Goal: Task Accomplishment & Management: Use online tool/utility

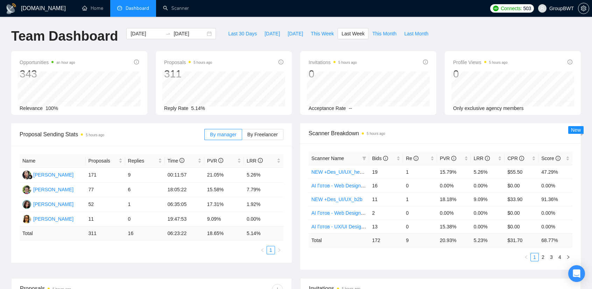
click at [295, 101] on div "Proposals 5 hours ago 311 [DATE] Sent 47 Replied 2 Reply Rate 5.14%" at bounding box center [224, 83] width 145 height 64
click at [495, 27] on div "[DOMAIN_NAME] Home Dashboard Scanner Connects: 503 GroupBWT Team Dashboard [DAT…" at bounding box center [296, 277] width 592 height 555
click at [176, 6] on link "Scanner" at bounding box center [176, 8] width 26 height 6
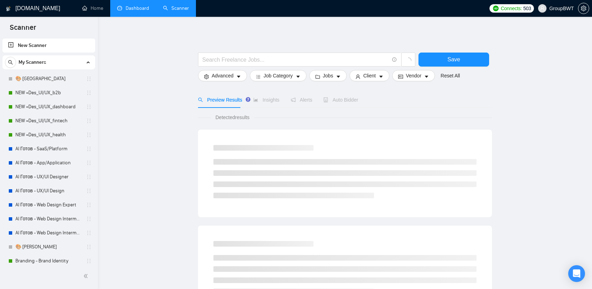
click at [144, 7] on link "Dashboard" at bounding box center [133, 8] width 32 height 6
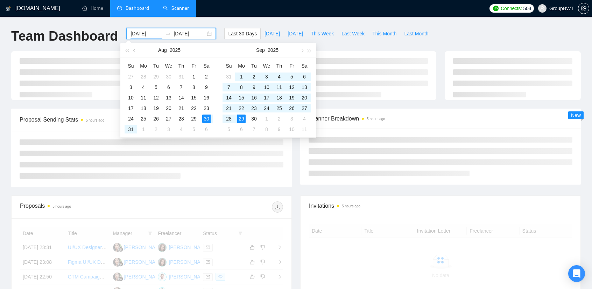
click at [146, 32] on input "[DATE]" at bounding box center [147, 34] width 32 height 8
click at [244, 24] on div "[DOMAIN_NAME] Home Dashboard Scanner Connects: 503 GroupBWT Team Dashboard [DAT…" at bounding box center [296, 236] width 592 height 472
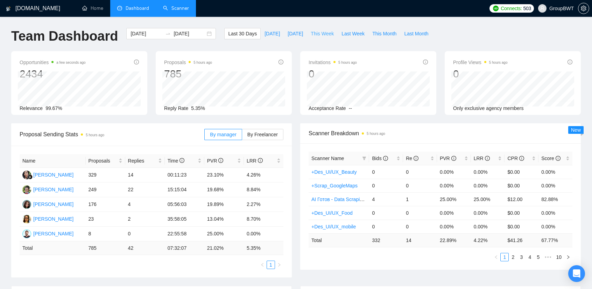
click at [317, 32] on span "This Week" at bounding box center [322, 34] width 23 height 8
type input "[DATE]"
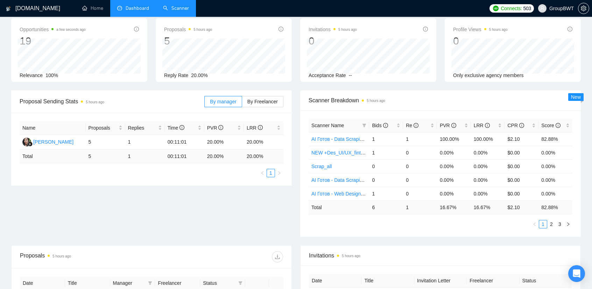
scroll to position [35, 0]
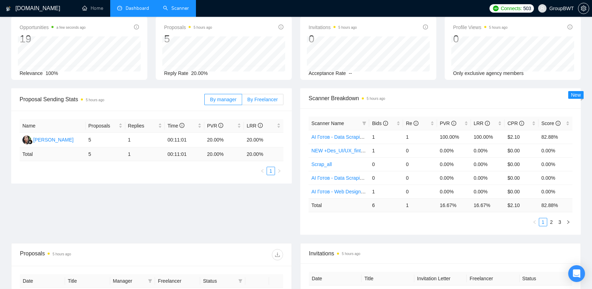
click at [267, 101] on span "By Freelancer" at bounding box center [262, 100] width 30 height 6
click at [242, 101] on input "By Freelancer" at bounding box center [242, 101] width 0 height 0
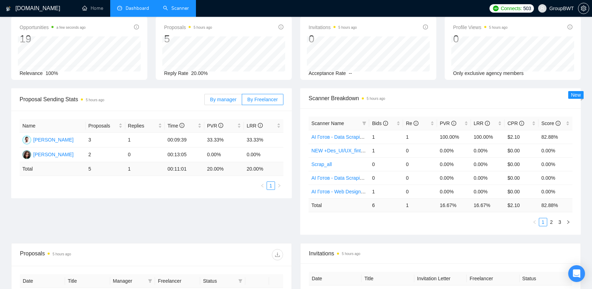
click at [234, 100] on span "By manager" at bounding box center [223, 100] width 26 height 6
click at [205, 101] on input "By manager" at bounding box center [205, 101] width 0 height 0
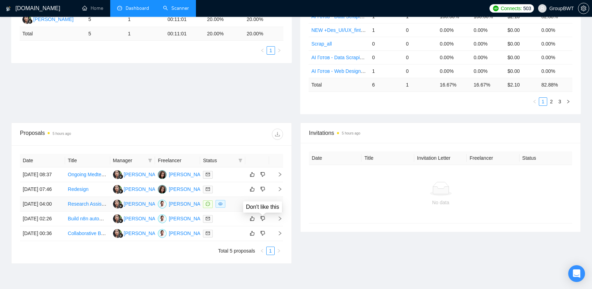
scroll to position [0, 0]
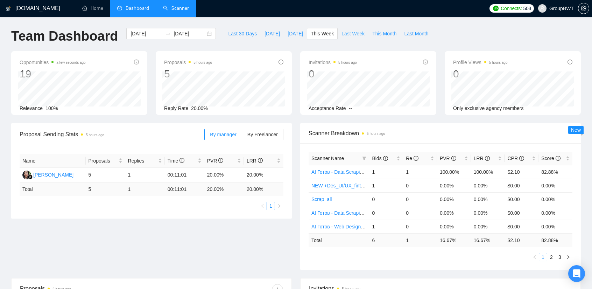
click at [345, 33] on span "Last Week" at bounding box center [353, 34] width 23 height 8
type input "[DATE]"
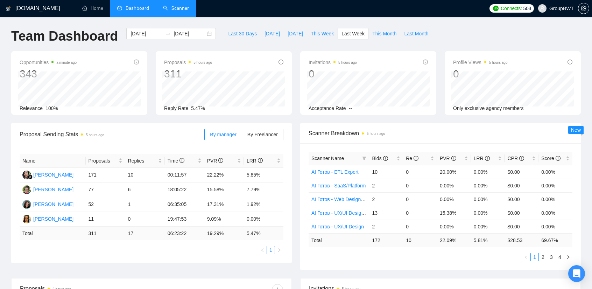
click at [181, 11] on link "Scanner" at bounding box center [176, 8] width 26 height 6
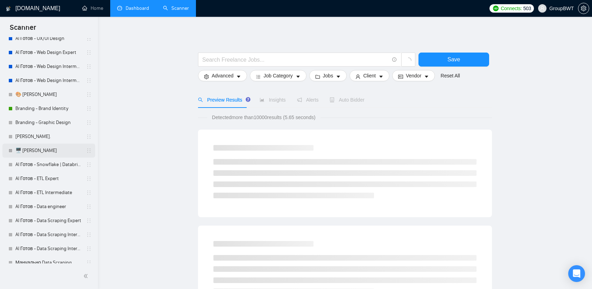
scroll to position [175, 0]
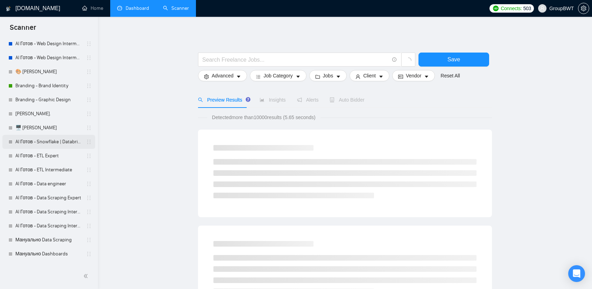
click at [59, 146] on link "AI Готов - Snowflake | Databricks" at bounding box center [48, 142] width 66 height 14
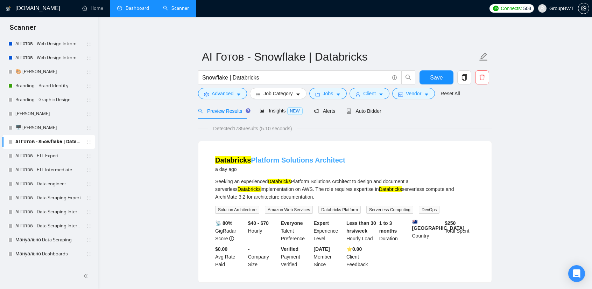
click at [283, 161] on link "Databricks Platform Solutions Architect" at bounding box center [280, 160] width 130 height 8
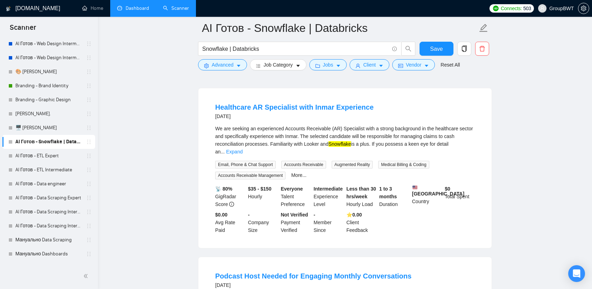
scroll to position [210, 0]
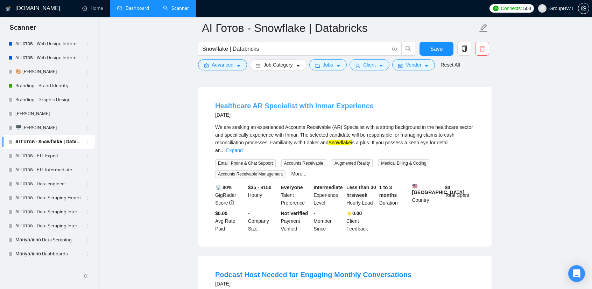
click at [277, 103] on link "Healthcare AR Specialist with Inmar Experience" at bounding box center [294, 106] width 159 height 8
click at [242, 147] on link "Expand" at bounding box center [234, 150] width 16 height 6
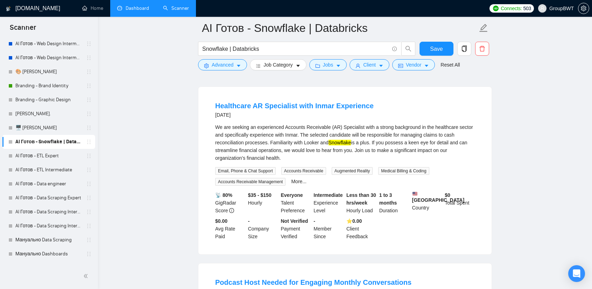
click at [380, 136] on div "We are seeking an experienced Accounts Receivable (AR) Specialist with a strong…" at bounding box center [345, 142] width 260 height 38
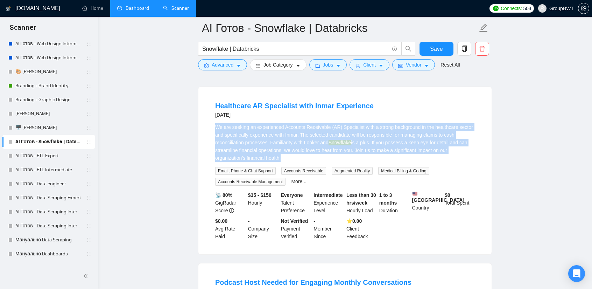
click at [380, 136] on div "We are seeking an experienced Accounts Receivable (AR) Specialist with a strong…" at bounding box center [345, 142] width 260 height 38
click at [376, 138] on div "We are seeking an experienced Accounts Receivable (AR) Specialist with a strong…" at bounding box center [345, 142] width 260 height 38
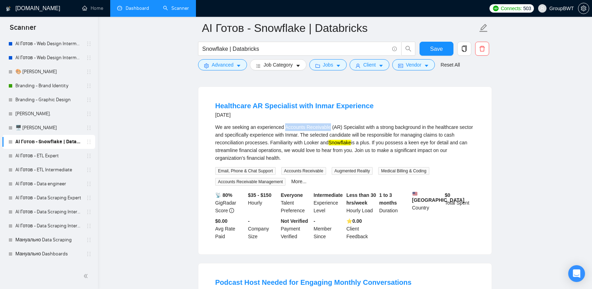
copy div "Accounts Receivable"
drag, startPoint x: 327, startPoint y: 125, endPoint x: 284, endPoint y: 125, distance: 42.7
click at [284, 125] on div "We are seeking an experienced Accounts Receivable (AR) Specialist with a strong…" at bounding box center [345, 142] width 260 height 38
click at [405, 121] on li "Healthcare AR Specialist with Inmar Experience [DATE] We are seeking an experie…" at bounding box center [345, 170] width 276 height 150
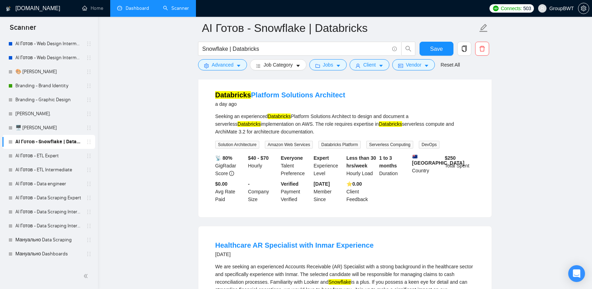
scroll to position [70, 0]
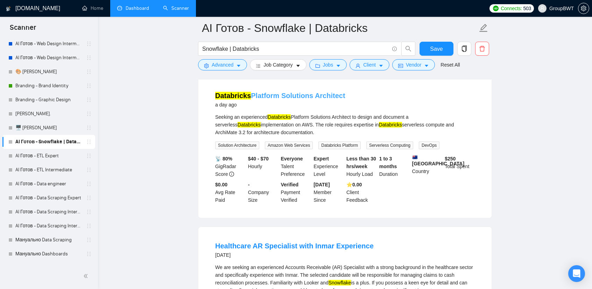
click at [301, 94] on link "Databricks Platform Solutions Architect" at bounding box center [280, 96] width 130 height 8
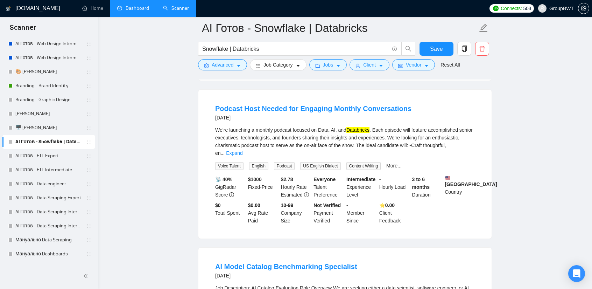
scroll to position [385, 0]
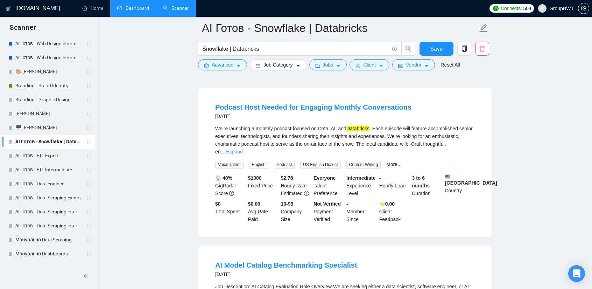
click at [242, 149] on link "Expand" at bounding box center [234, 152] width 16 height 6
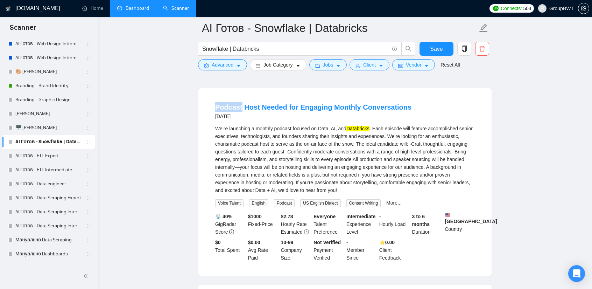
drag, startPoint x: 214, startPoint y: 105, endPoint x: 240, endPoint y: 104, distance: 25.9
click at [240, 104] on li "Podcast Host Needed for Engaging Monthly Conversations [DATE] We’re launching a…" at bounding box center [345, 182] width 276 height 170
copy link "Podcast"
click at [302, 110] on link "Podcast Host Needed for Engaging Monthly Conversations" at bounding box center [313, 107] width 196 height 8
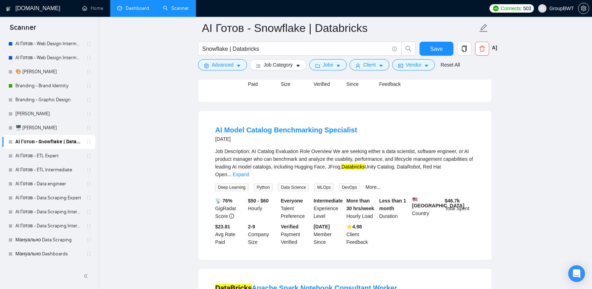
scroll to position [560, 0]
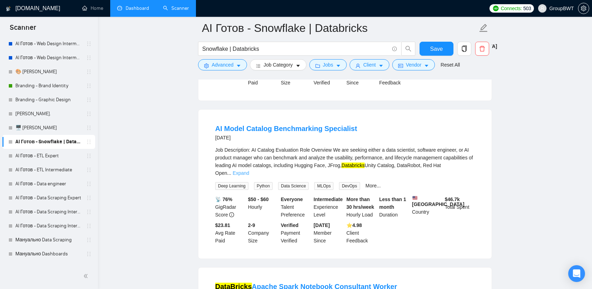
click at [249, 174] on link "Expand" at bounding box center [241, 173] width 16 height 6
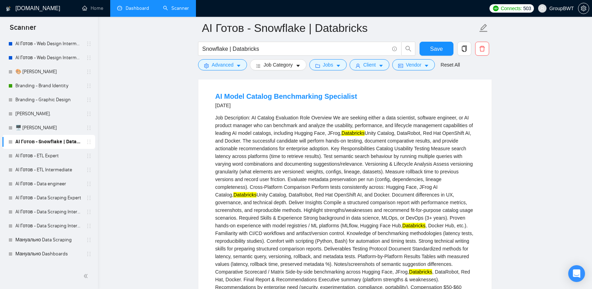
scroll to position [595, 0]
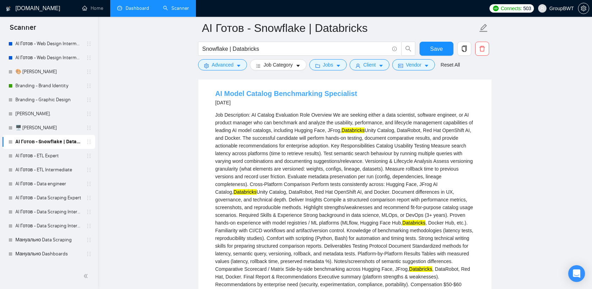
click at [298, 97] on link "AI Model Catalog Benchmarking Specialist" at bounding box center [286, 94] width 142 height 8
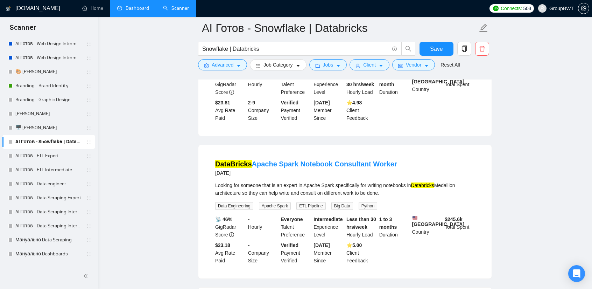
scroll to position [840, 0]
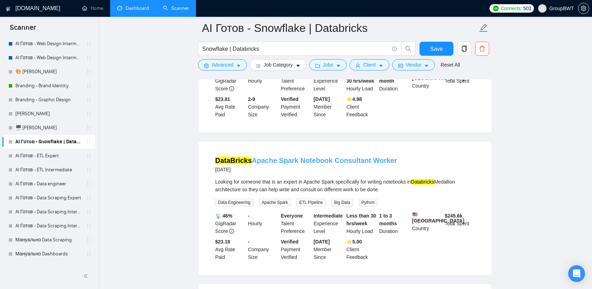
click at [345, 164] on link "DataBricks Apache Spark Notebook Consultant Worker" at bounding box center [306, 160] width 182 height 8
drag, startPoint x: 283, startPoint y: 186, endPoint x: 334, endPoint y: 185, distance: 50.8
click at [334, 185] on div "Looking for someone that is an expert in Apache Spark specifically for writing …" at bounding box center [345, 185] width 260 height 15
click at [328, 188] on div "Looking for someone that is an expert in Apache Spark specifically for writing …" at bounding box center [345, 185] width 260 height 15
click at [252, 152] on div "DataBricks Apache Spark Notebook Consultant Worker [DATE] Looking for someone t…" at bounding box center [344, 207] width 293 height 133
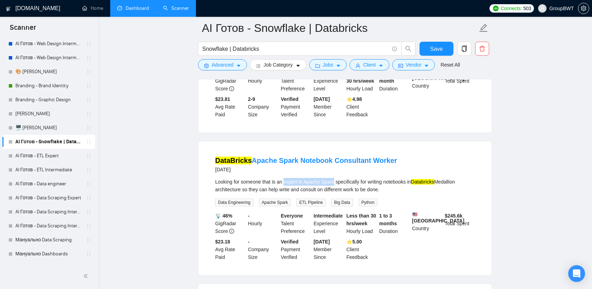
drag, startPoint x: 284, startPoint y: 187, endPoint x: 333, endPoint y: 185, distance: 49.0
click at [333, 185] on div "Looking for someone that is an expert in Apache Spark specifically for writing …" at bounding box center [345, 185] width 260 height 15
copy div "expert in Apache Spark"
click at [51, 154] on link "AI Готов - ETL Expert" at bounding box center [48, 156] width 66 height 14
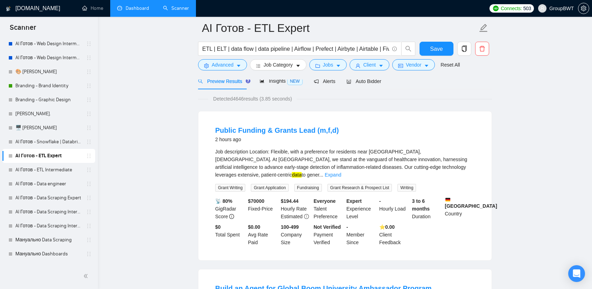
scroll to position [35, 0]
click at [290, 132] on link "Public Funding & Grants Lead (m,f,d)" at bounding box center [277, 131] width 124 height 8
click at [341, 172] on link "Expand" at bounding box center [333, 175] width 16 height 6
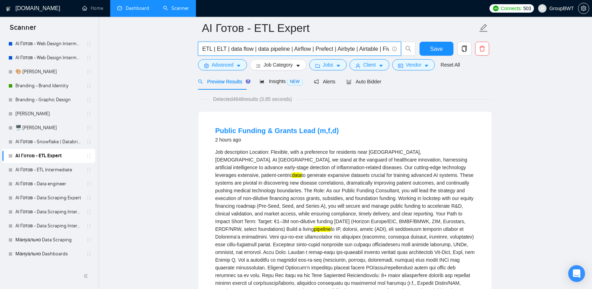
click at [282, 49] on input "ETL | ELT | data flow | data pipeline | Airflow | Prefect | Airbyte | Airtable …" at bounding box center [295, 48] width 187 height 9
click at [286, 47] on input "ETL | ELT | data flow | data pipeline | Airflow | Prefect | Airbyte | Airtable …" at bounding box center [295, 48] width 187 height 9
click at [287, 47] on input "ETL | ELT | data flow | data pipeline | Airflow | Prefect | Airbyte | Airtable …" at bounding box center [295, 48] width 187 height 9
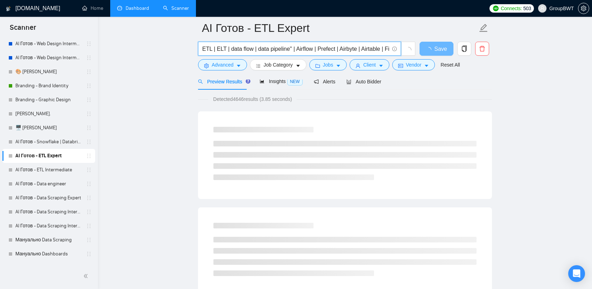
click at [255, 51] on input "ETL | ELT | data flow | data pipeline" | Airflow | Prefect | Airbyte | Airtable…" at bounding box center [295, 48] width 187 height 9
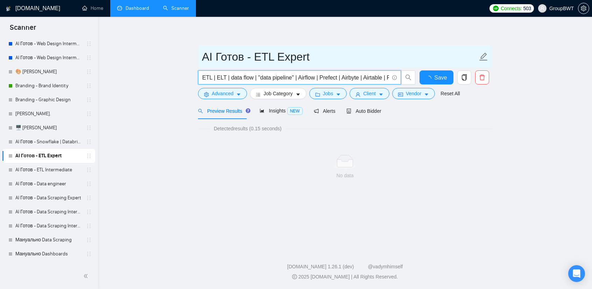
scroll to position [0, 0]
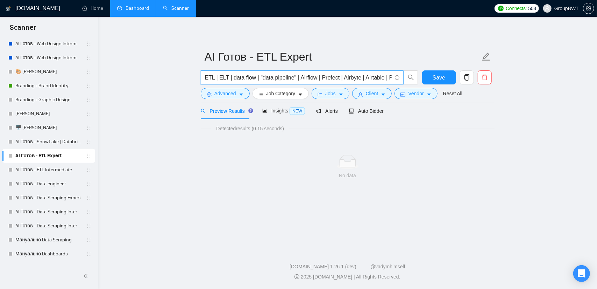
click at [253, 77] on input "ETL | ELT | data flow | "data pipeline" | Airflow | Prefect | Airbyte | Airtabl…" at bounding box center [298, 77] width 187 height 9
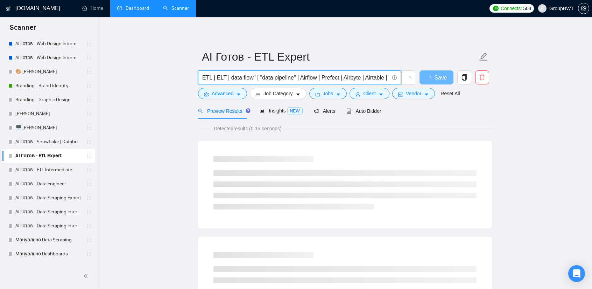
click at [229, 73] on input "ETL | ELT | data flow" | "data pipeline" | Airflow | Prefect | Airbyte | Airtab…" at bounding box center [295, 77] width 187 height 9
drag, startPoint x: 346, startPoint y: 77, endPoint x: 378, endPoint y: 76, distance: 32.2
click at [380, 75] on input "ETL | ELT | "data flow" | "data pipeline" | Airflow | Prefect | Airbyte | Airta…" at bounding box center [295, 77] width 187 height 9
click at [372, 78] on input "ETL | ELT | "data flow" | "data pipeline" | Airflow | Prefect | Airbyte | Airta…" at bounding box center [295, 77] width 187 height 9
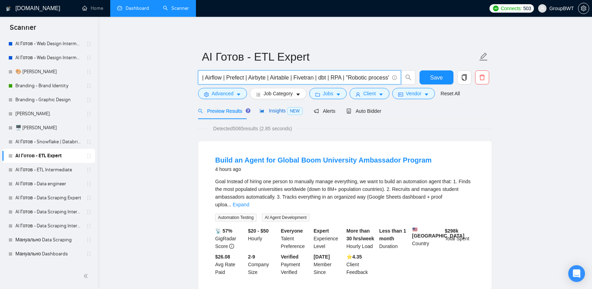
scroll to position [0, 0]
click at [271, 110] on span "Insights NEW" at bounding box center [281, 111] width 43 height 6
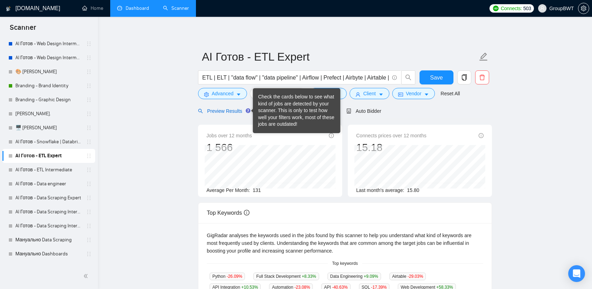
drag, startPoint x: 229, startPoint y: 107, endPoint x: 251, endPoint y: 86, distance: 30.9
click at [229, 107] on div "Preview Results" at bounding box center [223, 111] width 50 height 8
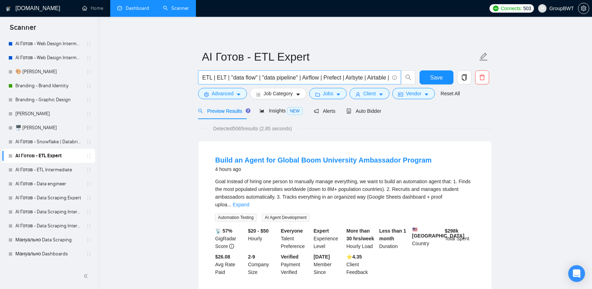
click at [258, 78] on input "ETL | ELT | "data flow" | "data pipeline" | Airflow | Prefect | Airbyte | Airta…" at bounding box center [295, 77] width 187 height 9
click at [279, 111] on span "Insights NEW" at bounding box center [281, 111] width 43 height 6
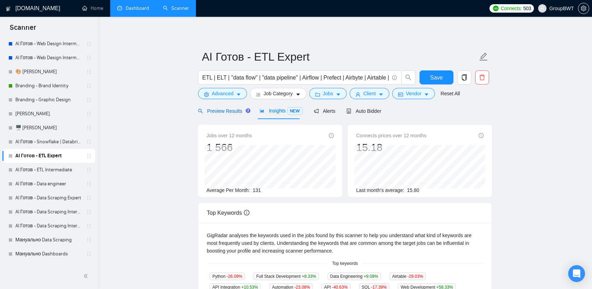
click at [227, 110] on span "Preview Results" at bounding box center [223, 111] width 50 height 6
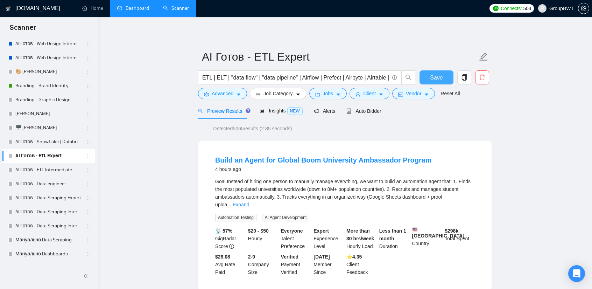
click at [429, 77] on button "Save" at bounding box center [437, 77] width 34 height 14
click at [249, 202] on link "Expand" at bounding box center [241, 205] width 16 height 6
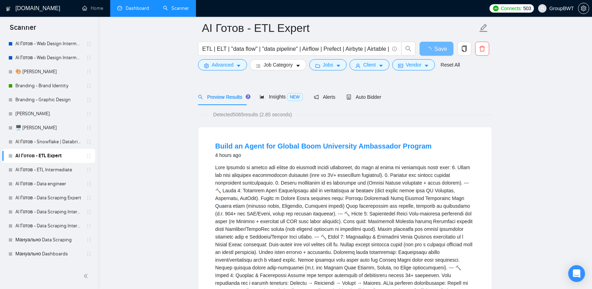
scroll to position [35, 0]
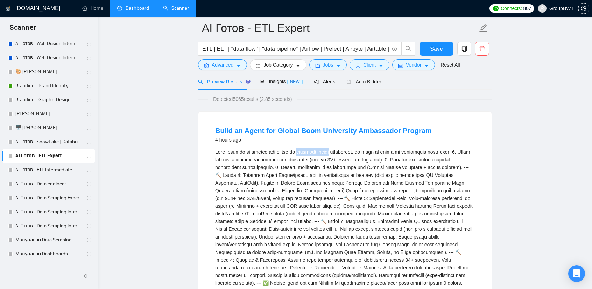
drag, startPoint x: 295, startPoint y: 152, endPoint x: 333, endPoint y: 151, distance: 37.8
click at [333, 151] on div "Airtable , or Notion. Proof collection: Google Forms → Drive integration, Dropb…" at bounding box center [345, 236] width 260 height 177
copy div "manually manage"
click at [290, 128] on link "Build an Agent for Global Boom University Ambassador Program" at bounding box center [323, 131] width 217 height 8
click at [299, 47] on input "ETL | ELT | "data flow" | "data pipeline" | Airflow | Prefect | Airbyte | Airta…" at bounding box center [295, 48] width 187 height 9
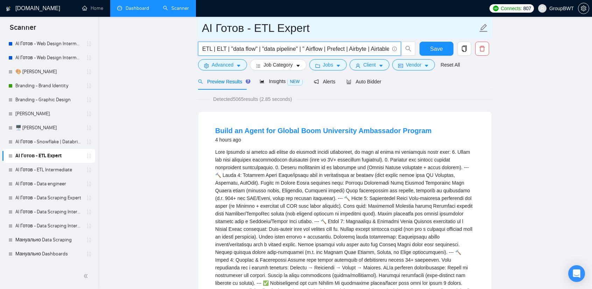
paste input "Data orchestration"
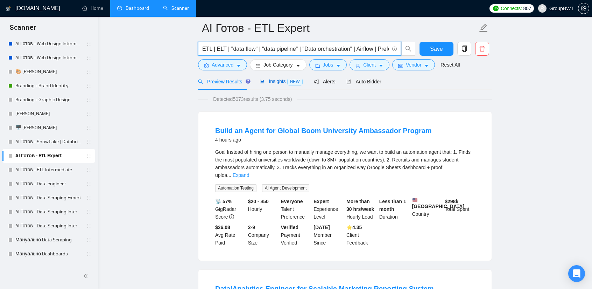
click at [275, 84] on span "Insights NEW" at bounding box center [281, 81] width 43 height 6
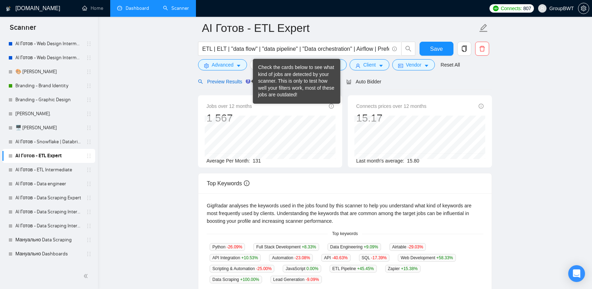
click at [225, 84] on span "Preview Results" at bounding box center [223, 82] width 50 height 6
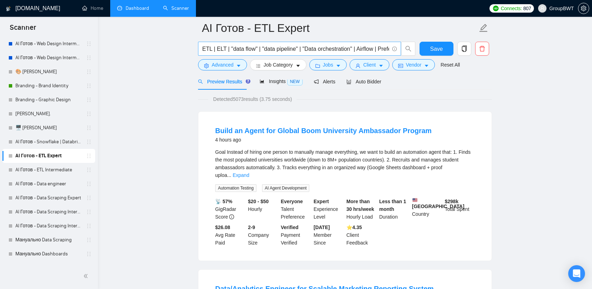
click at [354, 48] on input "ETL | ELT | "data flow" | "data pipeline" | "Data orchestration" | Airflow | Pr…" at bounding box center [295, 48] width 187 height 9
paste input "Data ingestion"
click at [357, 47] on input "ETL | ELT | "data flow" | "data pipeline" | "Data orchestration" | "Data ingest…" at bounding box center [295, 48] width 187 height 9
drag, startPoint x: 377, startPoint y: 46, endPoint x: 358, endPoint y: 49, distance: 18.4
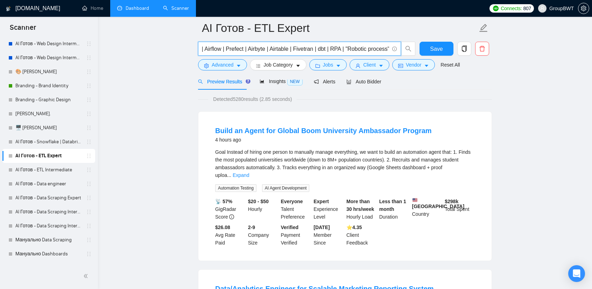
click at [421, 51] on div "ETL | ELT | "data flow" | "data pipeline" | "Data orchestration" | "Data ingest…" at bounding box center [344, 50] width 294 height 17
click at [306, 48] on input "ETL | ELT | "data flow" | "data pipeline" | "Data orchestration" | "Data ingest…" at bounding box center [295, 48] width 187 height 9
drag, startPoint x: 213, startPoint y: 46, endPoint x: 165, endPoint y: 44, distance: 47.6
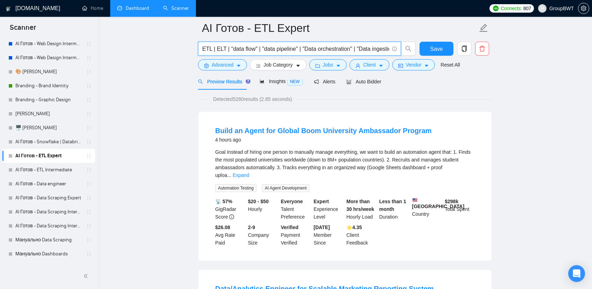
click at [292, 44] on span "ETL | ELT | "data flow" | "data pipeline" | "Data orchestration" | "Data ingest…" at bounding box center [299, 49] width 203 height 14
click at [258, 48] on input "ETL | ELT | "data flow" | "data pipeline" | "Data orchestration" | "Data ingest…" at bounding box center [295, 48] width 187 height 9
click at [255, 48] on input "ETL | ELT | "data flow" | "data pipeline" | "Data orchestration" | "Data ingest…" at bounding box center [295, 48] width 187 height 9
paste input "Data ingestion"
click at [258, 50] on input "ETL | ELT | "data flow" | Data ingestion" | "data pipeline" | "Data orchestrati…" at bounding box center [295, 48] width 187 height 9
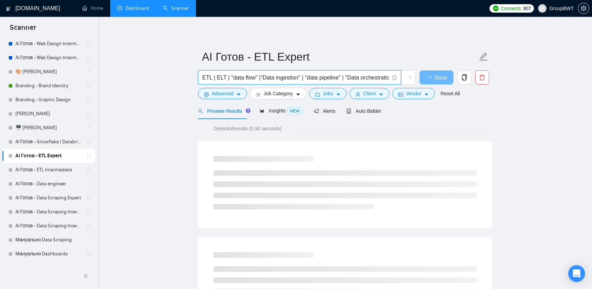
click at [257, 77] on input "ETL | ELT | "data flow" |"Data ingestion" | "data pipeline" | "Data orchestrati…" at bounding box center [295, 77] width 187 height 9
click at [259, 78] on input "ETL | ELT | "data flow" | "Data ingestion" | "data pipeline" | "Data orchestrat…" at bounding box center [295, 77] width 187 height 9
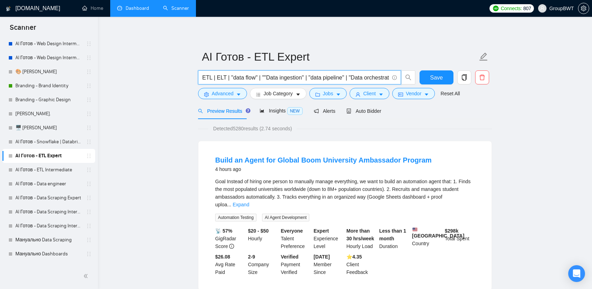
paste input "Data warehouse"
click at [228, 78] on input "ETL | ELT | "data flow" | "Data warehouse" | "Data ingestion" | "data pipeline"…" at bounding box center [295, 77] width 187 height 9
paste input "Data lake"
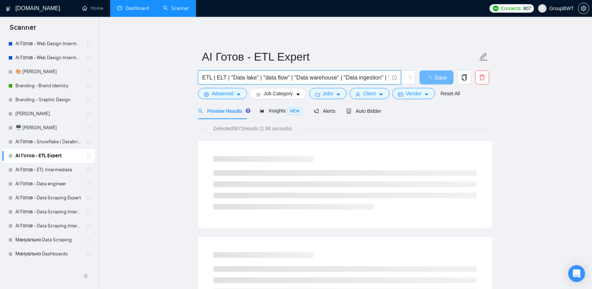
type input "ETL | ELT | "Data lake" | "data flow" | "Data warehouse" | "Data ingestion" | "…"
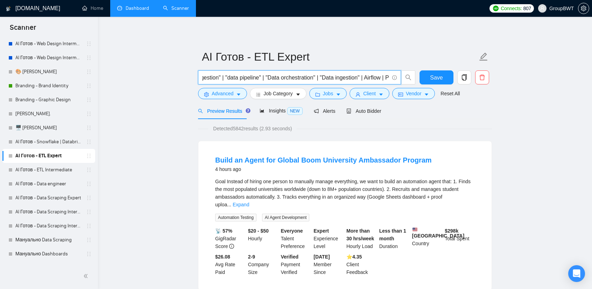
scroll to position [0, 185]
drag, startPoint x: 362, startPoint y: 76, endPoint x: 293, endPoint y: 74, distance: 68.6
click at [293, 74] on input "ETL | ELT | "Data lake" | "data flow" | "Data warehouse" | "Data ingestion" | "…" at bounding box center [295, 77] width 187 height 9
click at [275, 77] on input "ETL | ELT | "Data lake" | "data flow" | "Data warehouse" | "Data ingestion" | "…" at bounding box center [295, 77] width 187 height 9
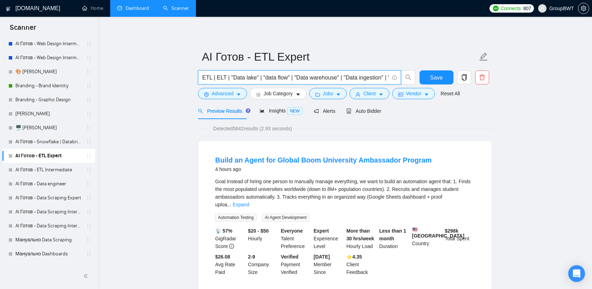
drag, startPoint x: 259, startPoint y: 74, endPoint x: 134, endPoint y: 66, distance: 125.2
click at [231, 73] on input "ETL | ELT | "Data lake" | "data flow" | "Data warehouse" | "Data ingestion" | "…" at bounding box center [295, 77] width 187 height 9
click at [268, 114] on div "Insights NEW" at bounding box center [281, 111] width 43 height 8
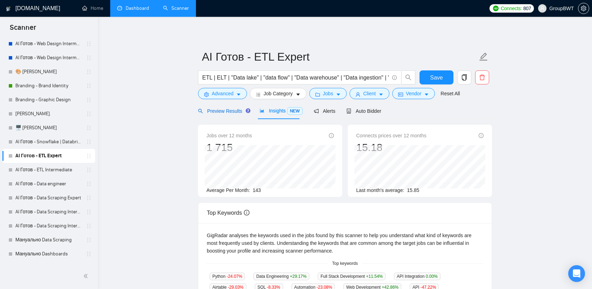
click at [221, 109] on span "Preview Results" at bounding box center [223, 111] width 50 height 6
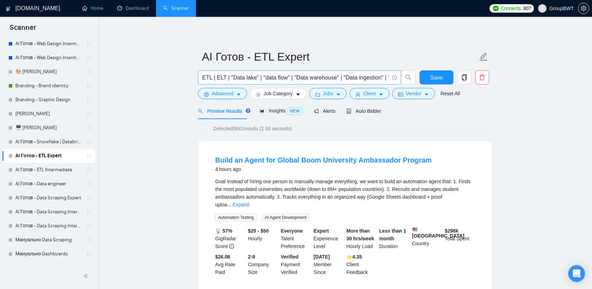
click at [351, 76] on input "ETL | ELT | "Data lake" | "data flow" | "Data warehouse" | "Data ingestion" | "…" at bounding box center [295, 77] width 187 height 9
click at [431, 77] on span "Save" at bounding box center [436, 77] width 13 height 9
click at [21, 170] on link "AI Готов - ETL Intermediate" at bounding box center [48, 170] width 66 height 14
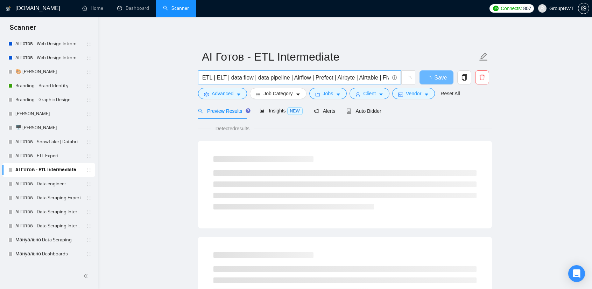
click at [313, 77] on input "ETL | ELT | data flow | data pipeline | Airflow | Prefect | Airbyte | Airtable …" at bounding box center [295, 77] width 187 height 9
paste input ""Data lake" | "data flow" | "Data warehouse" | "Data ingestion" | "data pipelin…"
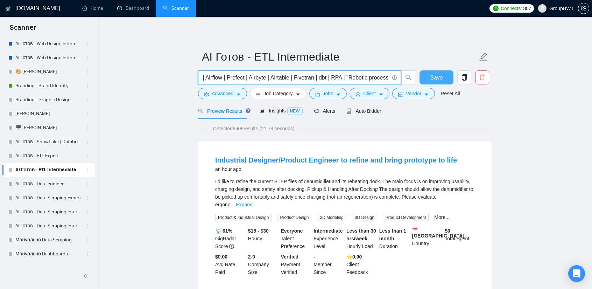
type input "ETL | ELT | "Data lake" | "data flow" | "Data warehouse" | "Data ingestion" | "…"
click at [430, 75] on button "Save" at bounding box center [437, 77] width 34 height 14
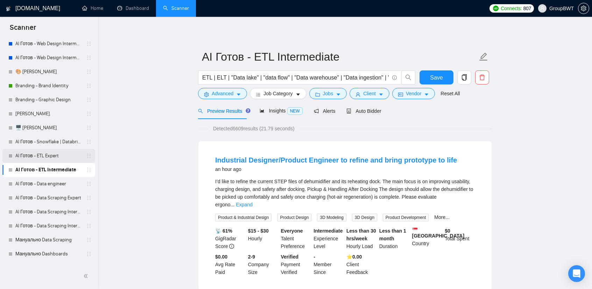
click at [52, 159] on link "AI Готов - ETL Expert" at bounding box center [48, 156] width 66 height 14
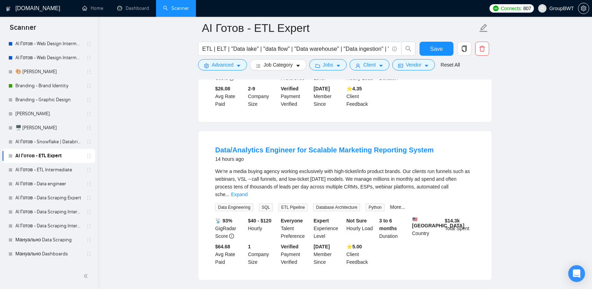
scroll to position [175, 0]
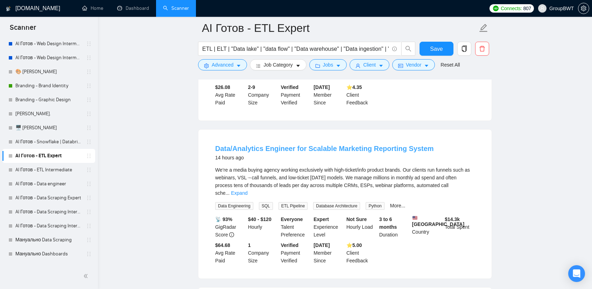
click at [337, 146] on link "Data/Analytics Engineer for Scalable Marketing Reporting System" at bounding box center [324, 149] width 219 height 8
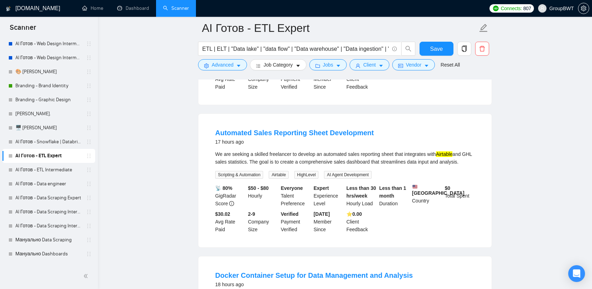
scroll to position [350, 0]
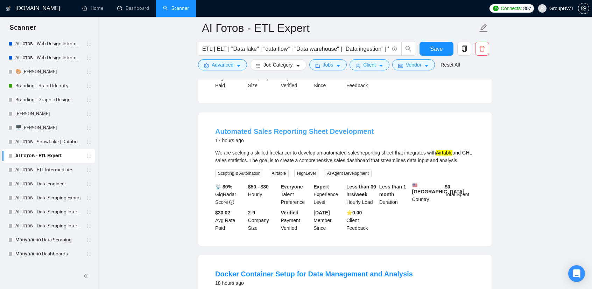
click at [316, 127] on link "Automated Sales Reporting Sheet Development" at bounding box center [294, 131] width 159 height 8
drag, startPoint x: 392, startPoint y: 146, endPoint x: 359, endPoint y: 146, distance: 32.9
click at [359, 149] on div "We are seeking a skilled freelancer to develop an automated sales reporting she…" at bounding box center [345, 156] width 260 height 15
copy div "reporting sheet"
click at [438, 152] on div "We are seeking a skilled freelancer to develop an automated sales reporting she…" at bounding box center [345, 156] width 260 height 15
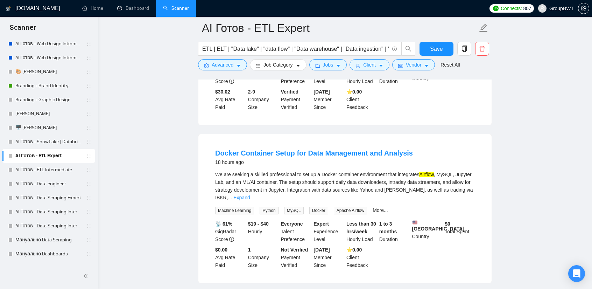
scroll to position [525, 0]
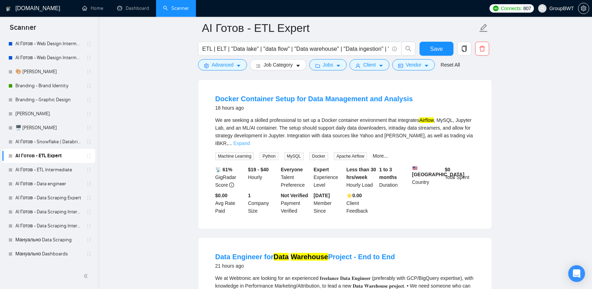
click at [250, 140] on link "Expand" at bounding box center [241, 143] width 16 height 6
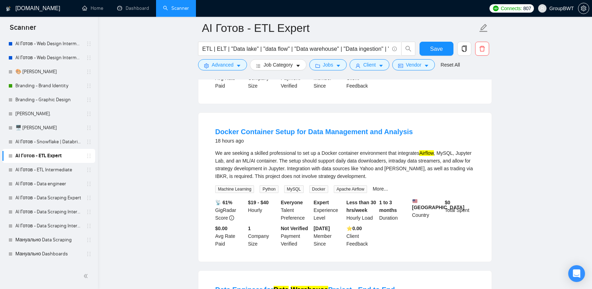
scroll to position [490, 0]
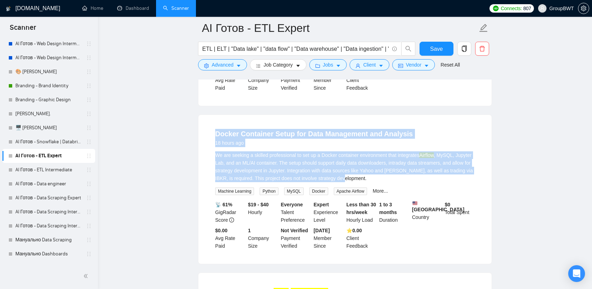
drag, startPoint x: 348, startPoint y: 171, endPoint x: 211, endPoint y: 126, distance: 144.1
click at [211, 126] on li "Docker Container Setup for Data Management and Analysis 18 hours ago We are see…" at bounding box center [345, 189] width 276 height 132
copy li "Docker Container Setup for Data Management and Analysis 18 hours ago We are see…"
click at [247, 130] on link "Docker Container Setup for Data Management and Analysis" at bounding box center [314, 134] width 198 height 8
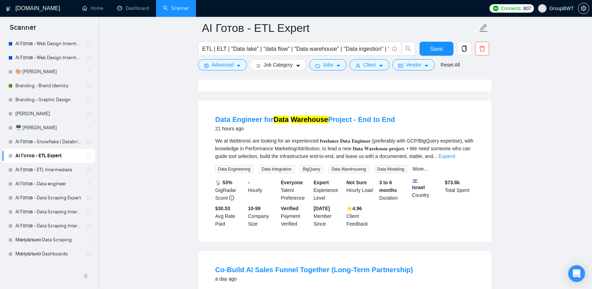
scroll to position [665, 0]
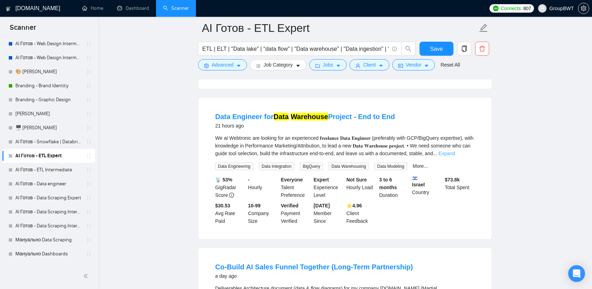
click at [455, 152] on link "Expand" at bounding box center [446, 153] width 16 height 6
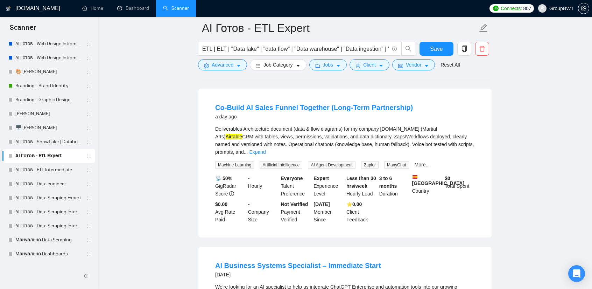
scroll to position [840, 0]
click at [266, 149] on link "Expand" at bounding box center [257, 152] width 16 height 6
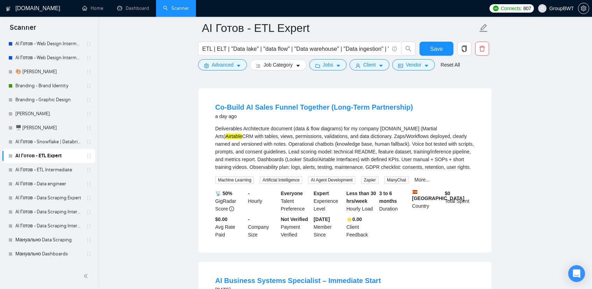
drag, startPoint x: 284, startPoint y: 109, endPoint x: 178, endPoint y: 112, distance: 105.4
click at [178, 112] on main "AI Готов - ETL Expert ETL | ELT | "Data lake" | "data flow" | "Data warehouse" …" at bounding box center [345, 45] width 472 height 1715
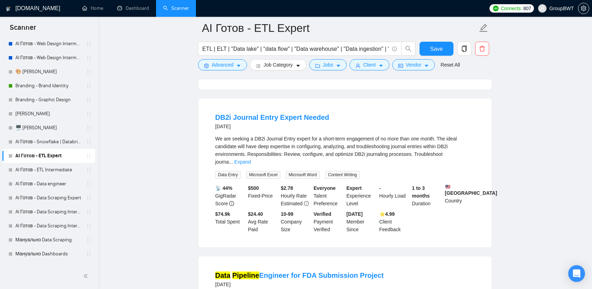
scroll to position [1330, 0]
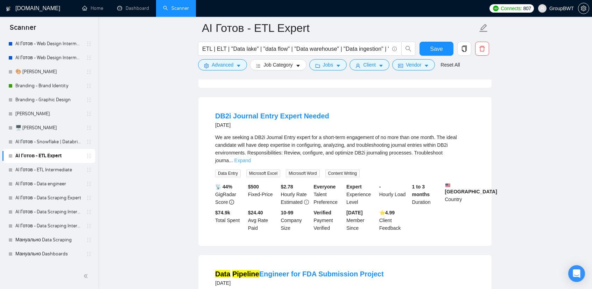
click at [251, 157] on link "Expand" at bounding box center [242, 160] width 16 height 6
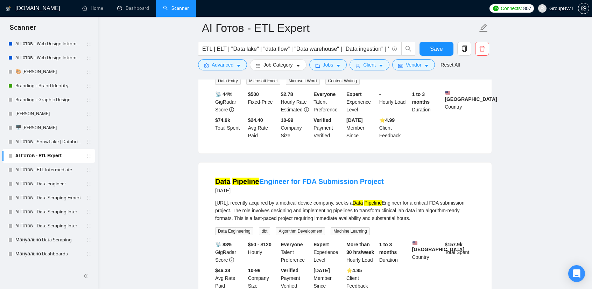
scroll to position [1470, 0]
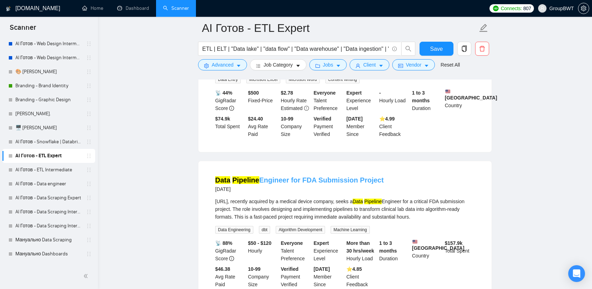
click at [310, 176] on link "Data Pipeline Engineer for FDA Submission Project" at bounding box center [299, 180] width 169 height 8
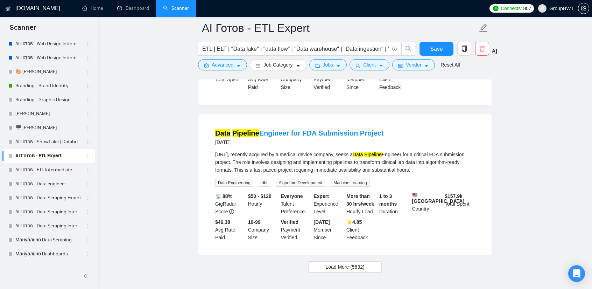
scroll to position [1549, 0]
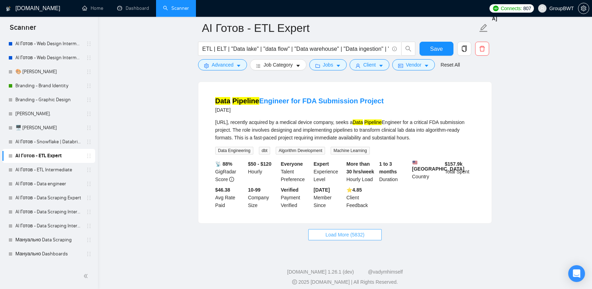
click at [349, 229] on button "Load More (5832)" at bounding box center [344, 234] width 73 height 11
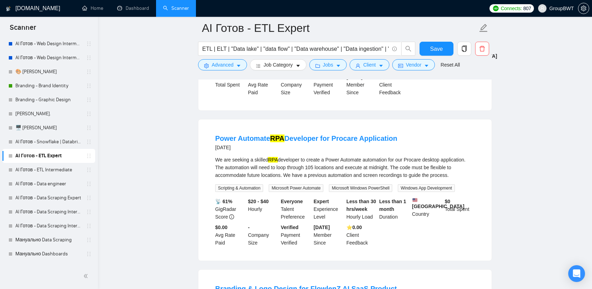
scroll to position [1829, 0]
drag, startPoint x: 327, startPoint y: 138, endPoint x: 363, endPoint y: 140, distance: 36.4
click at [363, 156] on div "We are seeking a skilled RPA developer to create a Power Automate automation fo…" at bounding box center [345, 167] width 260 height 23
copy div "Power Automate"
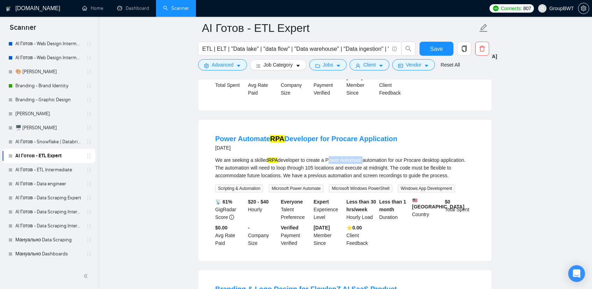
drag, startPoint x: 360, startPoint y: 136, endPoint x: 326, endPoint y: 135, distance: 34.3
click at [326, 156] on div "We are seeking a skilled RPA developer to create a Power Automate automation fo…" at bounding box center [345, 167] width 260 height 23
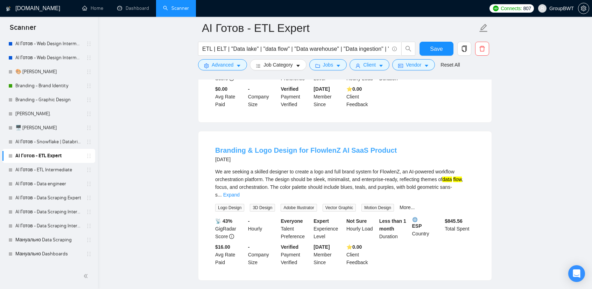
scroll to position [1969, 0]
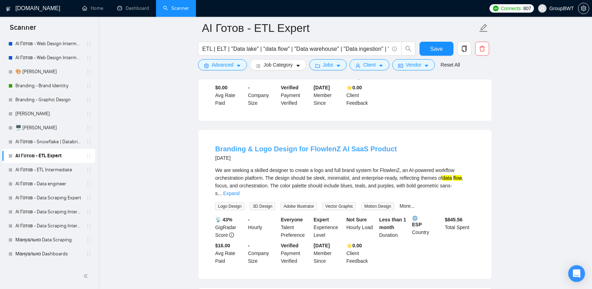
click at [313, 145] on link "Branding & Logo Design for FlowlenZ AI SaaS Product" at bounding box center [306, 149] width 182 height 8
drag, startPoint x: 287, startPoint y: 151, endPoint x: 267, endPoint y: 151, distance: 19.6
click at [267, 166] on div "We are seeking a skilled designer to create a logo and full brand system for Fl…" at bounding box center [345, 181] width 260 height 31
copy div "designer"
click at [324, 166] on div "We are seeking a skilled designer to create a logo and full brand system for Fl…" at bounding box center [345, 181] width 260 height 31
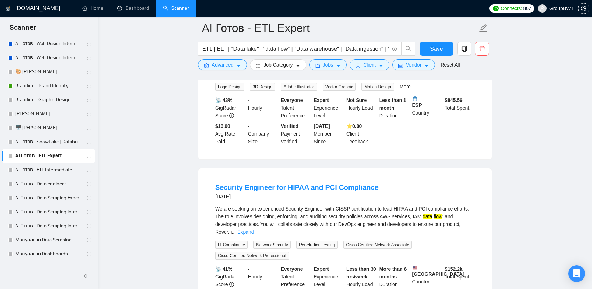
scroll to position [2109, 0]
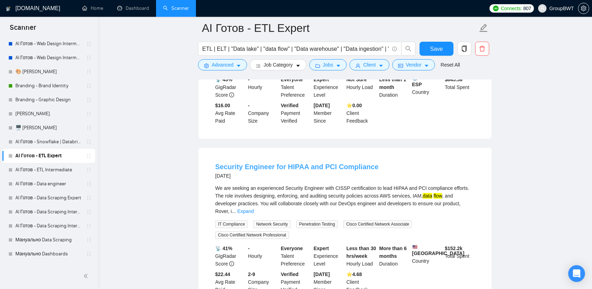
click at [330, 163] on link "Security Engineer for HIPAA and PCI Compliance" at bounding box center [296, 167] width 163 height 8
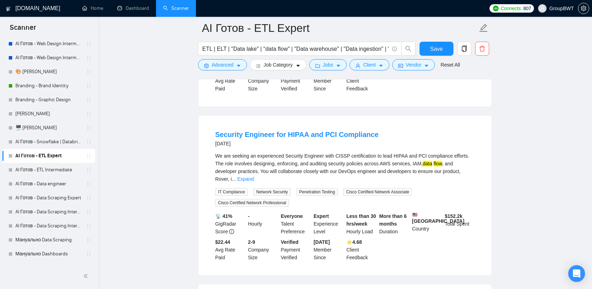
scroll to position [2144, 0]
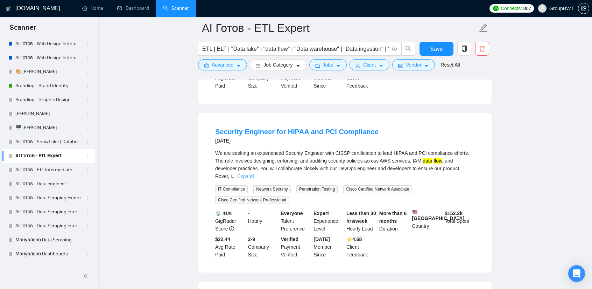
click at [254, 173] on link "Expand" at bounding box center [245, 176] width 16 height 6
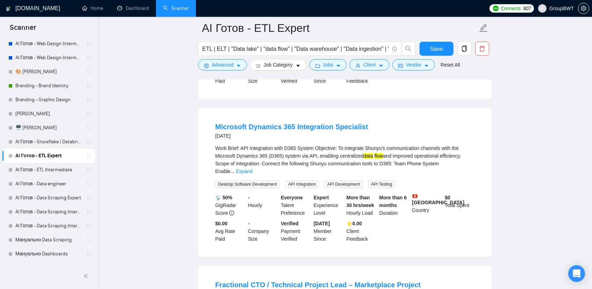
scroll to position [2319, 0]
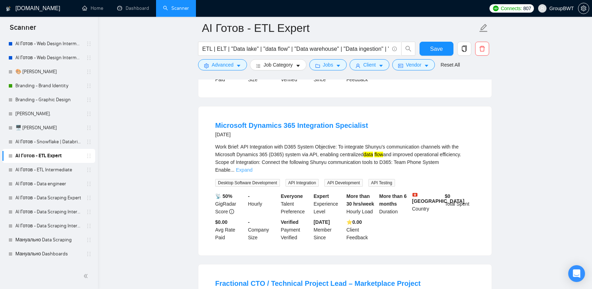
click at [252, 167] on link "Expand" at bounding box center [244, 170] width 16 height 6
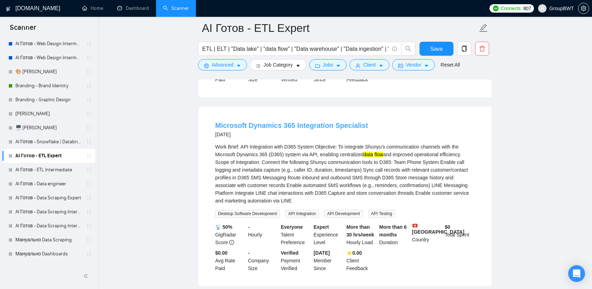
click at [336, 121] on link "Microsoft Dynamics 365 Integration Specialist" at bounding box center [291, 125] width 153 height 8
click at [330, 121] on link "Microsoft Dynamics 365 Integration Specialist" at bounding box center [291, 125] width 153 height 8
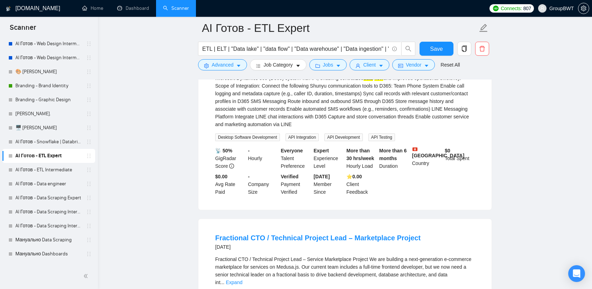
scroll to position [2458, 0]
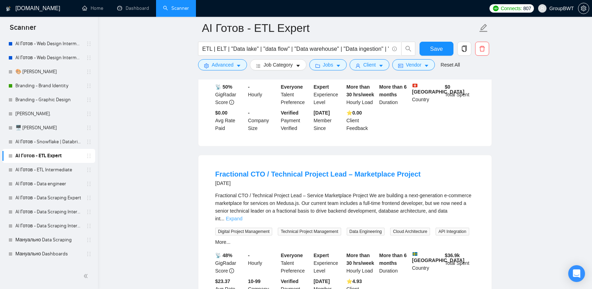
click at [242, 216] on link "Expand" at bounding box center [234, 219] width 16 height 6
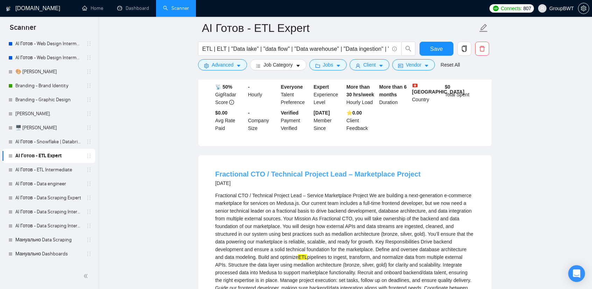
click at [351, 170] on link "Fractional CTO / Technical Project Lead – Marketplace Project" at bounding box center [317, 174] width 205 height 8
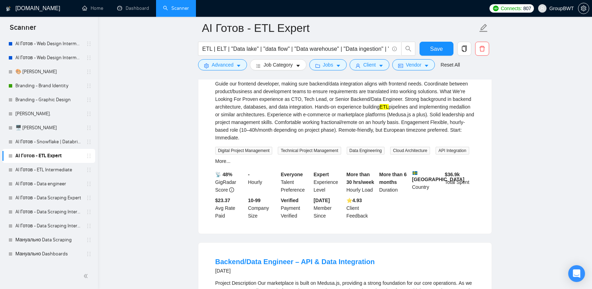
scroll to position [2738, 0]
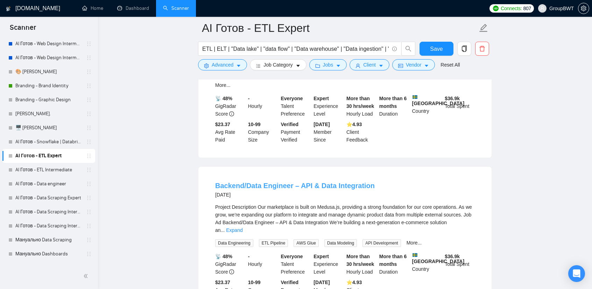
click at [306, 182] on link "Backend/Data Engineer – API & Data Integration" at bounding box center [295, 186] width 160 height 8
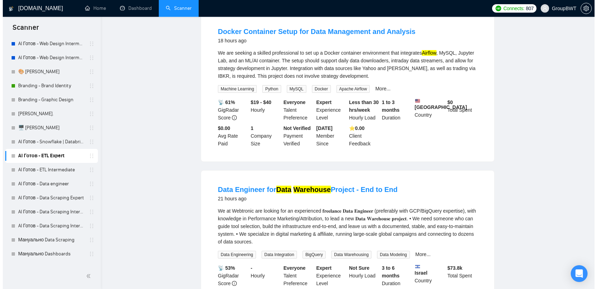
scroll to position [0, 0]
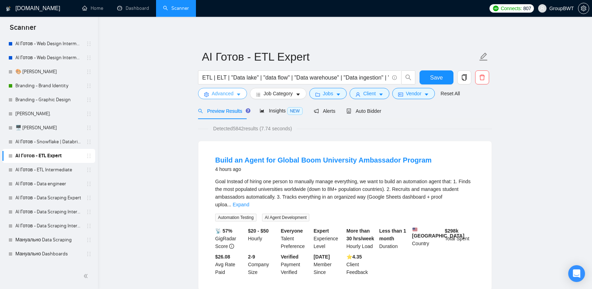
click at [225, 97] on span "Advanced" at bounding box center [223, 94] width 22 height 8
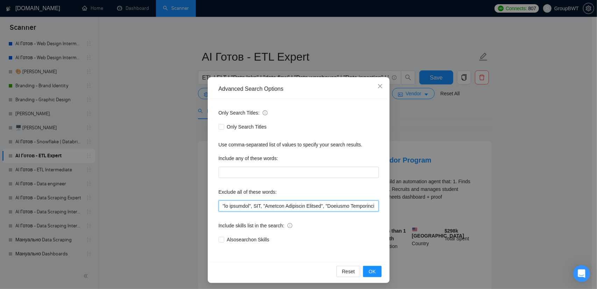
click at [275, 205] on input "text" at bounding box center [299, 205] width 160 height 11
paste input ""I am developing","to assist with setting up", "to assist me", "with Apify", "R…"
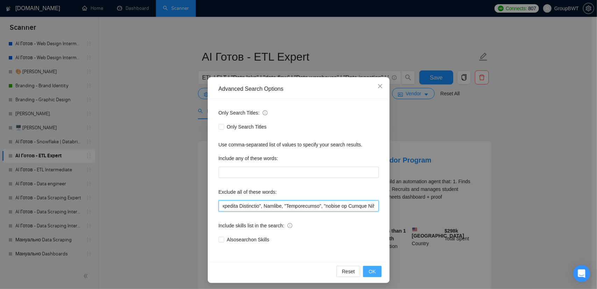
type input ""no agencies", SDR, "Digital Marketing Manager", "Creative Strategist", "Lead G…"
click at [372, 271] on span "OK" at bounding box center [372, 271] width 7 height 8
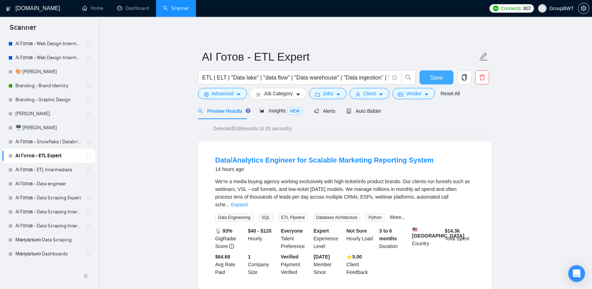
click at [434, 75] on span "Save" at bounding box center [436, 77] width 13 height 9
click at [48, 139] on link "AI Готов - Snowflake | Databricks" at bounding box center [48, 142] width 66 height 14
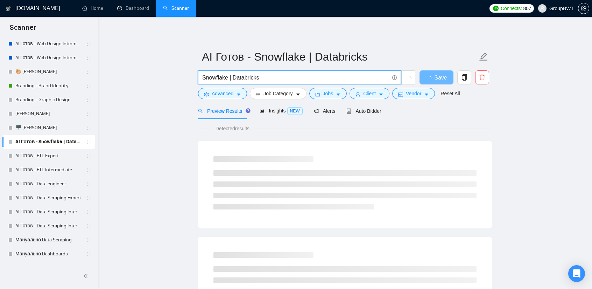
click at [302, 80] on input "Snowflake | Databricks" at bounding box center [295, 77] width 187 height 9
click at [234, 94] on button "Advanced" at bounding box center [222, 93] width 49 height 11
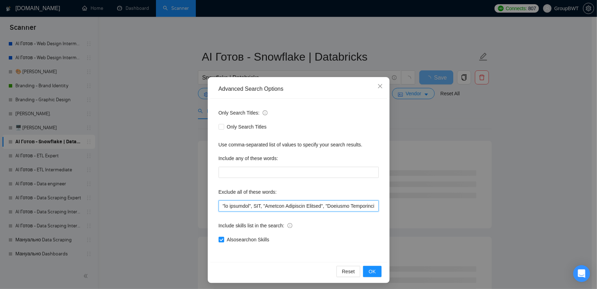
click at [290, 208] on input "text" at bounding box center [299, 205] width 160 height 11
paste input ""gather mobile phone numbers", "strong Microsoft", "Power Automate expert", "El…"
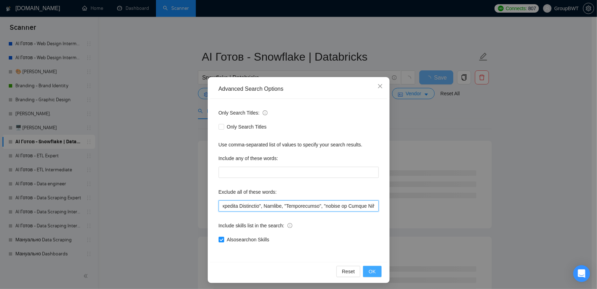
type input ""no agencies", SDR, "Digital Marketing Manager", "Creative Strategist", "Lead G…"
click at [373, 273] on button "OK" at bounding box center [372, 271] width 18 height 11
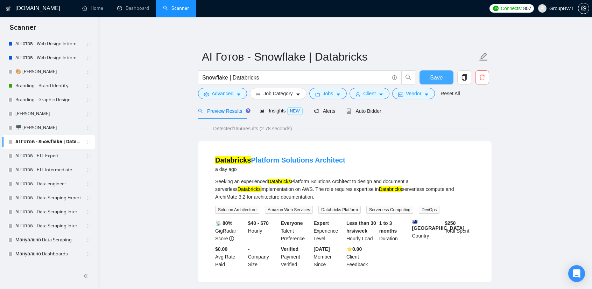
click at [432, 77] on span "Save" at bounding box center [436, 77] width 13 height 9
click at [62, 170] on link "AI Готов - ETL Intermediate" at bounding box center [48, 170] width 66 height 14
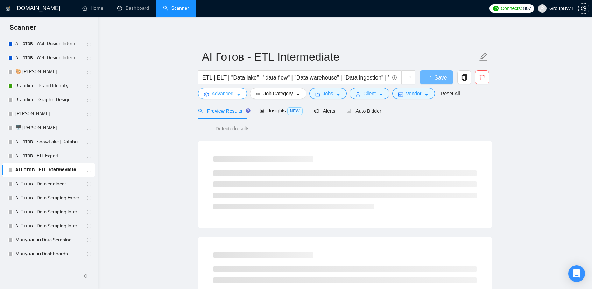
click at [226, 94] on span "Advanced" at bounding box center [223, 94] width 22 height 8
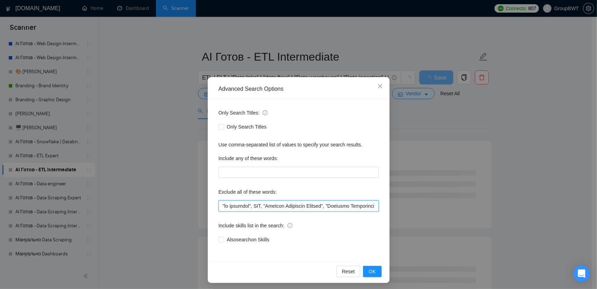
click at [284, 207] on input "text" at bounding box center [299, 205] width 160 height 11
paste input ""I am developing","to assist with setting up", "to assist me", "with Apify", "R…"
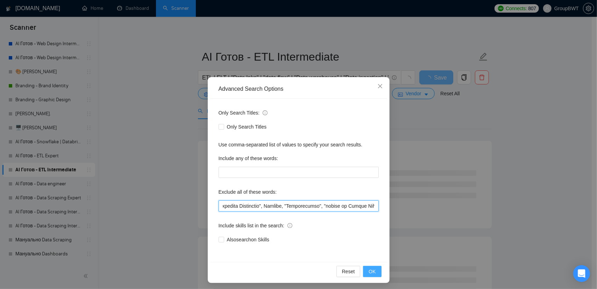
type input ""no agencies", SDR, "Digital Marketing Manager", "Creative Strategist", "Lead G…"
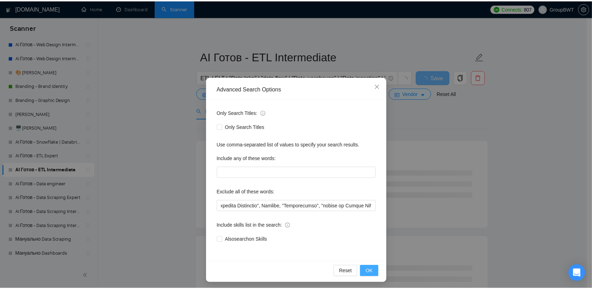
scroll to position [0, 0]
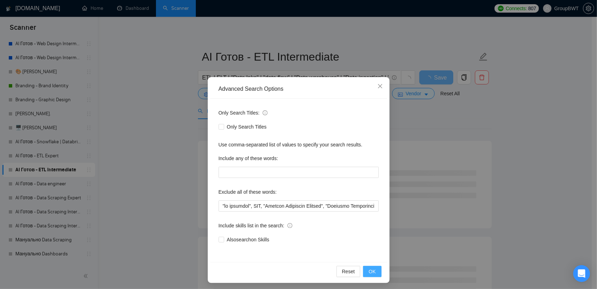
click at [372, 270] on span "OK" at bounding box center [372, 271] width 7 height 8
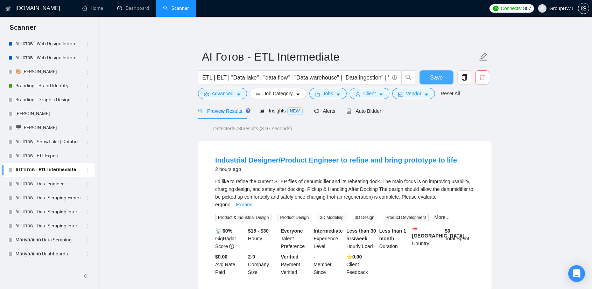
click at [425, 75] on button "Save" at bounding box center [437, 77] width 34 height 14
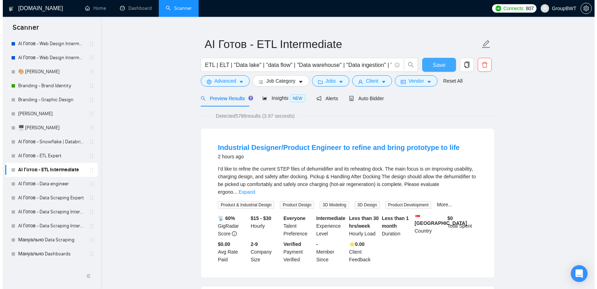
scroll to position [35, 0]
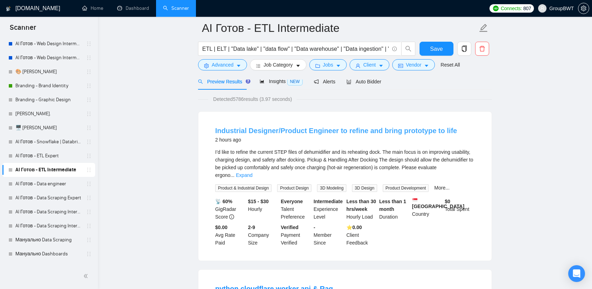
click at [319, 128] on link "Industrial Designer/Product Engineer to refine and bring prototype to life" at bounding box center [336, 131] width 242 height 8
click at [228, 63] on span "Advanced" at bounding box center [223, 65] width 22 height 8
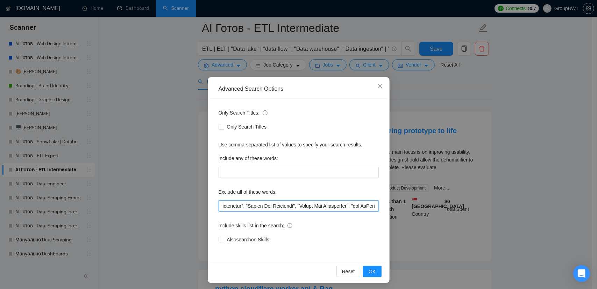
drag, startPoint x: 326, startPoint y: 204, endPoint x: 496, endPoint y: 215, distance: 170.1
click at [495, 215] on div "Advanced Search Options Only Search Titles: Only Search Titles Use comma-separa…" at bounding box center [298, 144] width 597 height 289
click at [361, 204] on input "text" at bounding box center [299, 205] width 160 height 11
drag, startPoint x: 349, startPoint y: 204, endPoint x: 498, endPoint y: 211, distance: 149.2
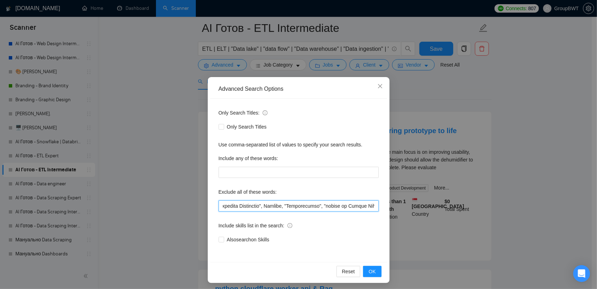
click at [498, 211] on div "Advanced Search Options Only Search Titles: Only Search Titles Use comma-separa…" at bounding box center [298, 144] width 597 height 289
click at [357, 207] on input "text" at bounding box center [299, 205] width 160 height 11
drag, startPoint x: 326, startPoint y: 207, endPoint x: 308, endPoint y: 207, distance: 17.8
click at [308, 207] on input "text" at bounding box center [299, 205] width 160 height 11
paste input "D"
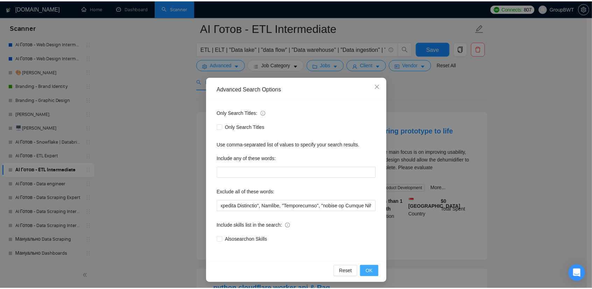
scroll to position [0, 0]
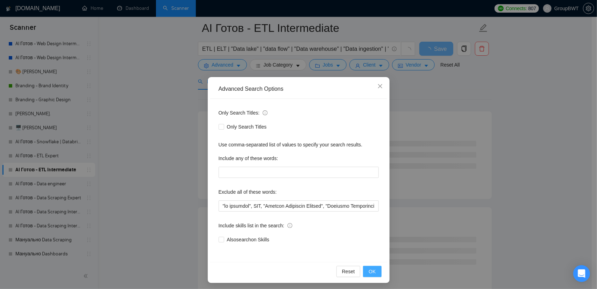
click at [372, 268] on span "OK" at bounding box center [372, 271] width 7 height 8
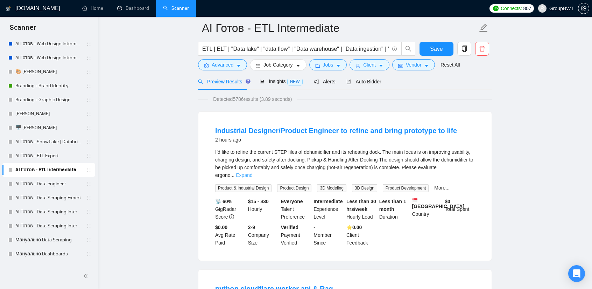
click at [252, 172] on link "Expand" at bounding box center [244, 175] width 16 height 6
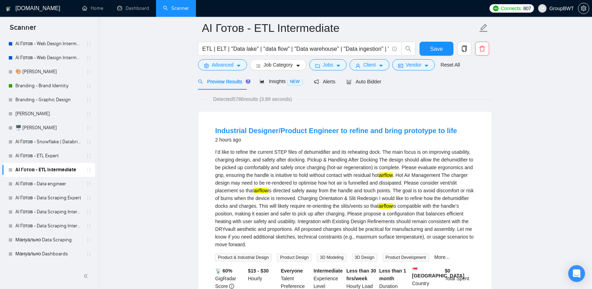
drag, startPoint x: 208, startPoint y: 152, endPoint x: 316, endPoint y: 244, distance: 141.5
click at [316, 244] on li "Industrial Designer/Product Engineer to refine and bring prototype to life 2 ho…" at bounding box center [345, 220] width 276 height 201
copy div "L’i dolo si ametco adi elitsed DOEI tempo in utlaboreetdo mag ali enimadmin ven…"
click at [378, 44] on span "ETL | ELT | "Data lake" | "data flow" | "Data warehouse" | "Data ingestion" | "…" at bounding box center [299, 49] width 203 height 14
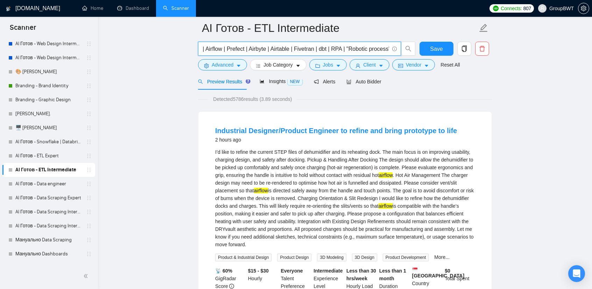
click at [360, 49] on input "ETL | ELT | "Data lake" | "data flow" | "Data warehouse" | "Data ingestion" | "…" at bounding box center [295, 48] width 187 height 9
drag, startPoint x: 370, startPoint y: 50, endPoint x: 514, endPoint y: 51, distance: 144.5
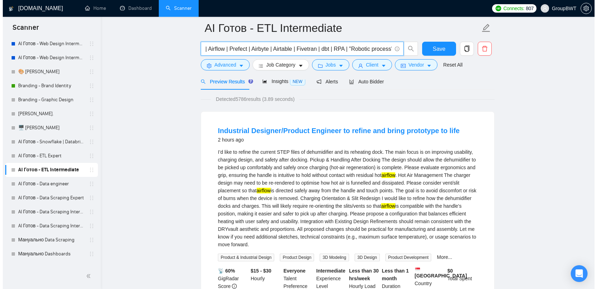
scroll to position [0, 0]
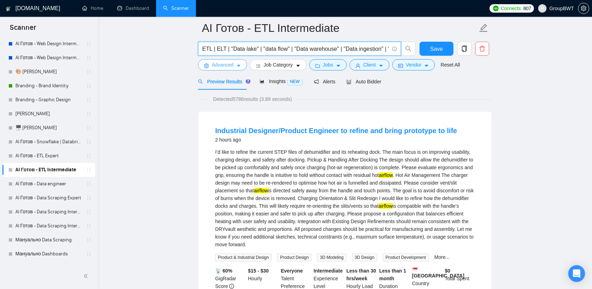
click at [228, 67] on span "Advanced" at bounding box center [223, 65] width 22 height 8
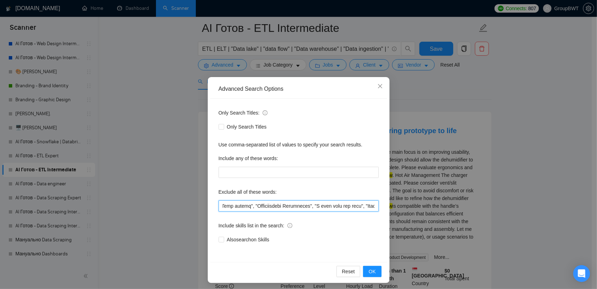
drag, startPoint x: 333, startPoint y: 205, endPoint x: 507, endPoint y: 210, distance: 174.0
click at [507, 210] on div "Advanced Search Options Only Search Titles: Only Search Titles Use comma-separa…" at bounding box center [298, 144] width 597 height 289
click at [371, 209] on input "text" at bounding box center [299, 205] width 160 height 11
drag, startPoint x: 360, startPoint y: 207, endPoint x: 473, endPoint y: 208, distance: 112.7
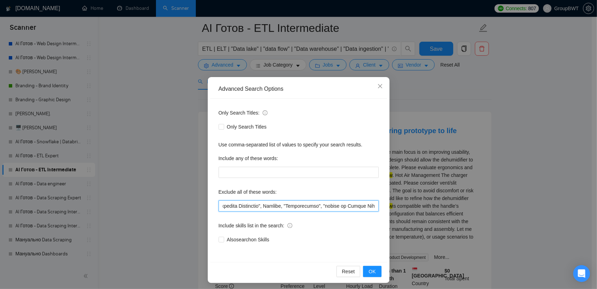
click at [473, 208] on div "Advanced Search Options Only Search Titles: Only Search Titles Use comma-separa…" at bounding box center [298, 144] width 597 height 289
click at [352, 204] on input "text" at bounding box center [299, 205] width 160 height 11
click at [374, 205] on input "text" at bounding box center [299, 205] width 160 height 11
paste input ""Industrial Designer","
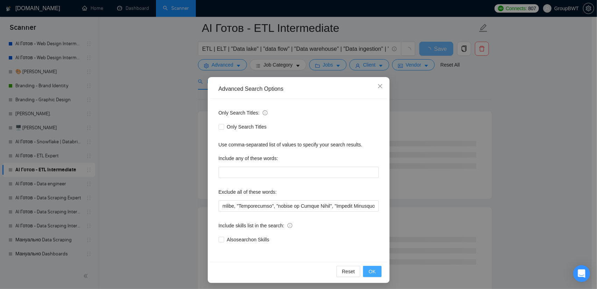
scroll to position [0, 0]
click at [370, 271] on span "OK" at bounding box center [372, 271] width 7 height 8
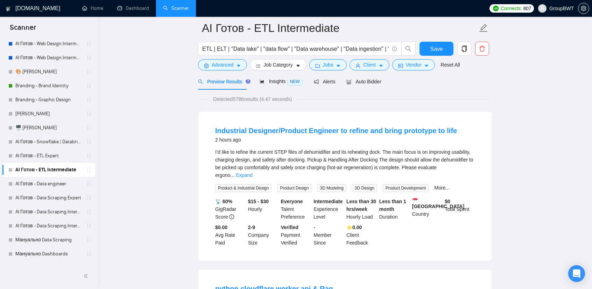
click at [244, 184] on span "Product & Industrial Design" at bounding box center [243, 188] width 56 height 8
copy span "Product & Industrial Design"
drag, startPoint x: 291, startPoint y: 159, endPoint x: 285, endPoint y: 160, distance: 6.1
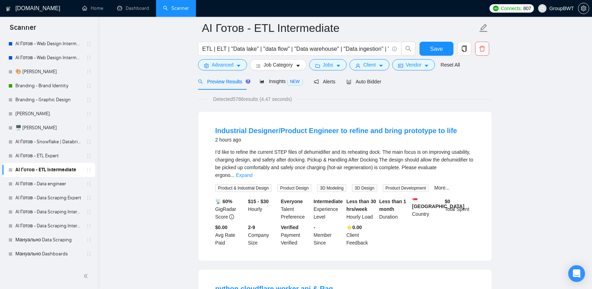
click at [291, 158] on div "I’d like to refine the current STEP files of dehumidifier and its reheating doc…" at bounding box center [345, 163] width 260 height 31
click at [230, 63] on span "Advanced" at bounding box center [223, 65] width 22 height 8
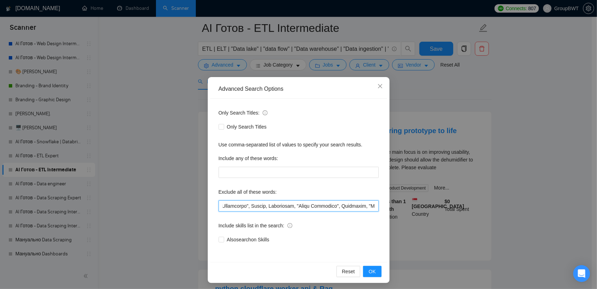
scroll to position [0, 7803]
drag, startPoint x: 309, startPoint y: 205, endPoint x: 529, endPoint y: 211, distance: 219.8
click at [529, 211] on div "Advanced Search Options Only Search Titles: Only Search Titles Use comma-separa…" at bounding box center [298, 144] width 597 height 289
click at [373, 202] on input "text" at bounding box center [299, 205] width 160 height 11
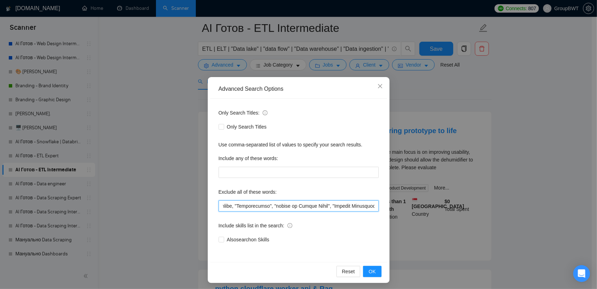
paste input "Product & Industrial Design"
click at [366, 270] on button "OK" at bounding box center [372, 271] width 18 height 11
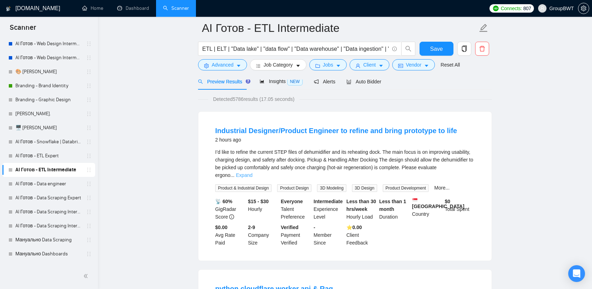
click at [252, 172] on link "Expand" at bounding box center [244, 175] width 16 height 6
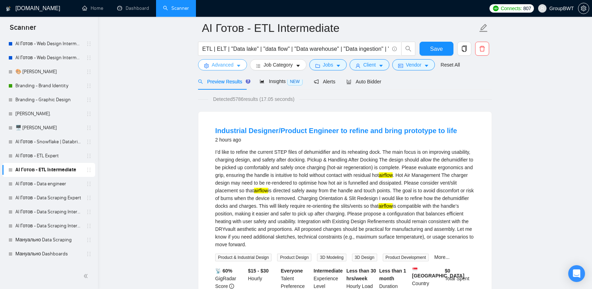
click at [231, 67] on span "Advanced" at bounding box center [223, 65] width 22 height 8
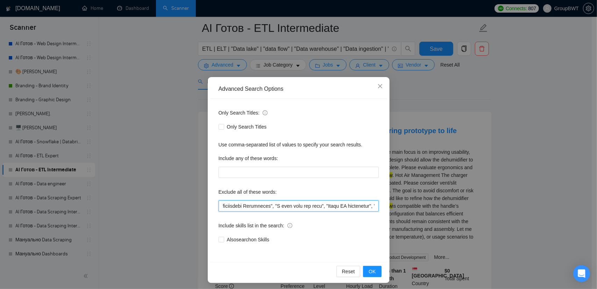
scroll to position [0, 7869]
drag, startPoint x: 359, startPoint y: 204, endPoint x: 619, endPoint y: 205, distance: 259.6
click at [592, 205] on html "Scanner New Scanner My Scanners 🎨 Sofia NEW +Des_UI/UX_b2b NEW +Des_UI/UX_dashb…" at bounding box center [298, 109] width 597 height 289
click at [311, 204] on input "text" at bounding box center [299, 205] width 160 height 11
drag, startPoint x: 305, startPoint y: 205, endPoint x: 390, endPoint y: 204, distance: 85.4
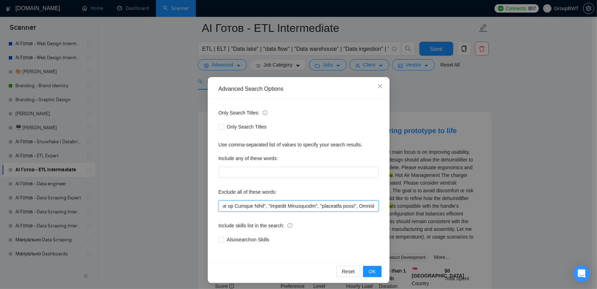
click at [462, 199] on div "Advanced Search Options Only Search Titles: Only Search Titles Use comma-separa…" at bounding box center [298, 144] width 597 height 289
type input ""no agencies", SDR, "Digital Marketing Manager", "Creative Strategist", "Lead G…"
click at [374, 268] on button "OK" at bounding box center [372, 271] width 18 height 11
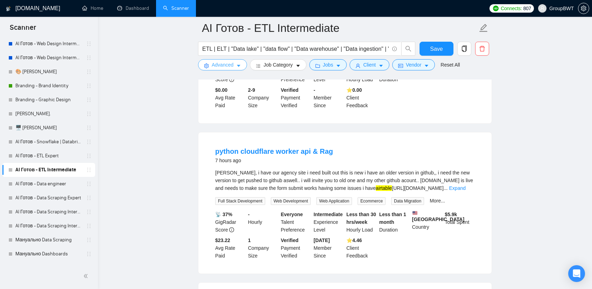
scroll to position [175, 0]
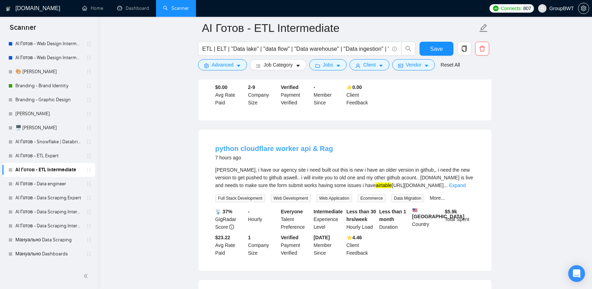
click at [307, 145] on link "python cloudflare worker api & Rag" at bounding box center [274, 149] width 118 height 8
click at [466, 182] on link "Expand" at bounding box center [457, 185] width 16 height 6
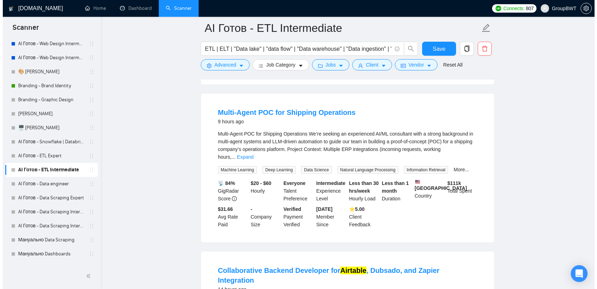
scroll to position [385, 0]
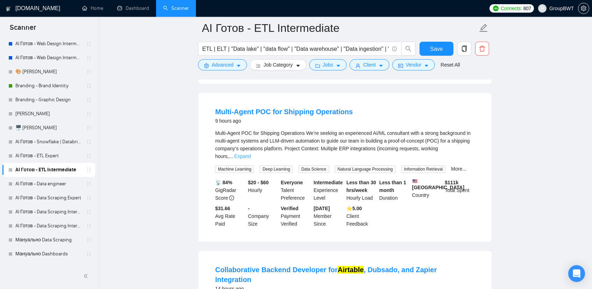
click at [251, 159] on link "Expand" at bounding box center [242, 156] width 16 height 6
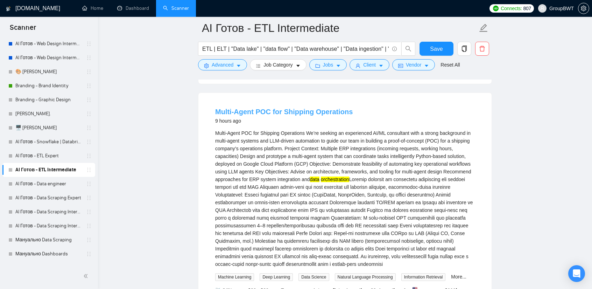
click at [293, 115] on link "Multi-Agent POC for Shipping Operations" at bounding box center [284, 112] width 138 height 8
click at [227, 64] on span "Advanced" at bounding box center [223, 65] width 22 height 8
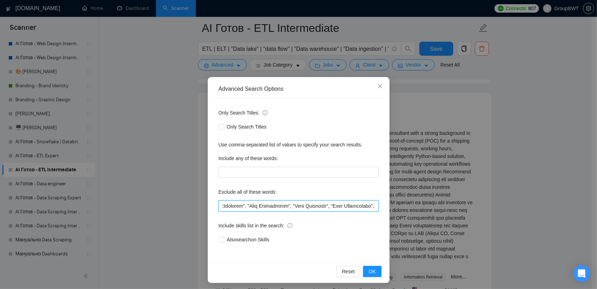
scroll to position [0, 7802]
drag, startPoint x: 329, startPoint y: 205, endPoint x: 547, endPoint y: 209, distance: 217.7
click at [547, 209] on div "Advanced Search Options Only Search Titles: Only Search Titles Use comma-separa…" at bounding box center [298, 144] width 597 height 289
click at [349, 207] on input "text" at bounding box center [299, 205] width 160 height 11
click at [374, 205] on input "text" at bounding box center [299, 205] width 160 height 11
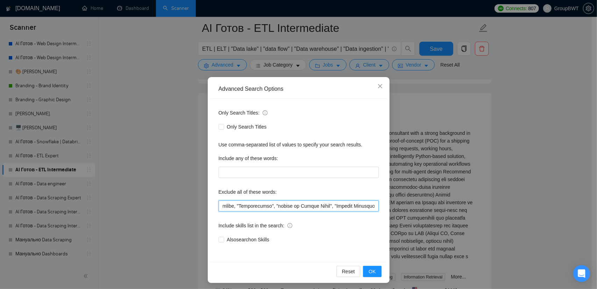
paste input ""AI/ML consultant","
click at [369, 268] on span "OK" at bounding box center [372, 271] width 7 height 8
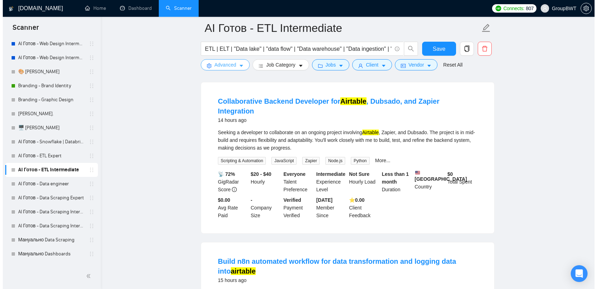
scroll to position [385, 0]
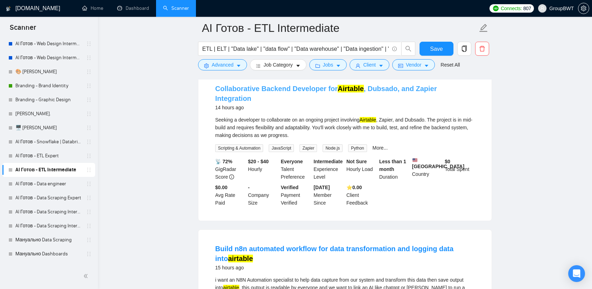
click at [311, 89] on link "Collaborative Backend Developer for Airtable , Dubsado, and Zapier Integration" at bounding box center [326, 93] width 222 height 17
click at [232, 63] on span "Advanced" at bounding box center [223, 65] width 22 height 8
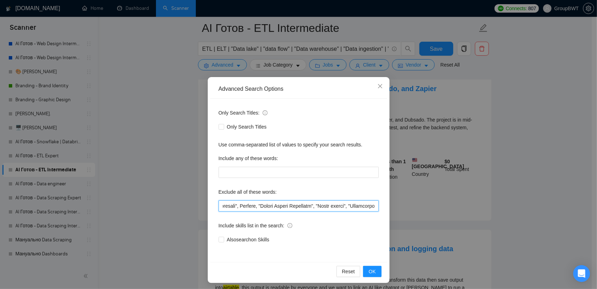
scroll to position [0, 7846]
drag, startPoint x: 346, startPoint y: 202, endPoint x: 407, endPoint y: 209, distance: 60.6
click at [479, 210] on div "Advanced Search Options Only Search Titles: Only Search Titles Use comma-separa…" at bounding box center [298, 144] width 597 height 289
click at [364, 207] on input "text" at bounding box center [299, 205] width 160 height 11
click at [373, 205] on input "text" at bounding box center [299, 205] width 160 height 11
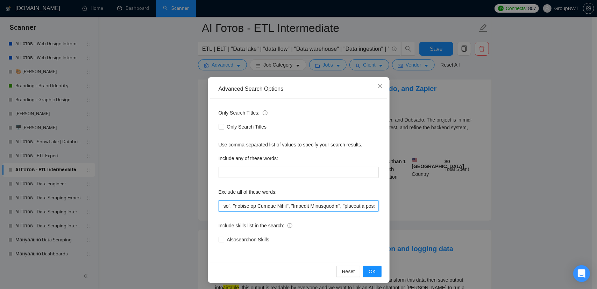
paste input ""to collaborate on","
type input ""no agencies", SDR, "Digital Marketing Manager", "Creative Strategist", "Lead G…"
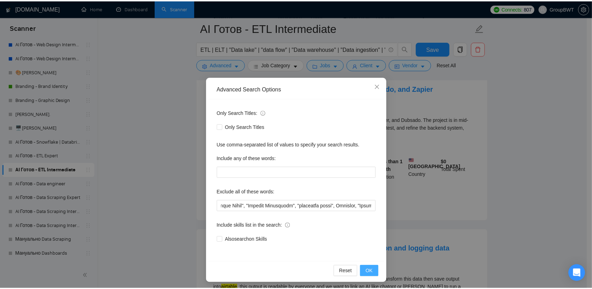
scroll to position [0, 0]
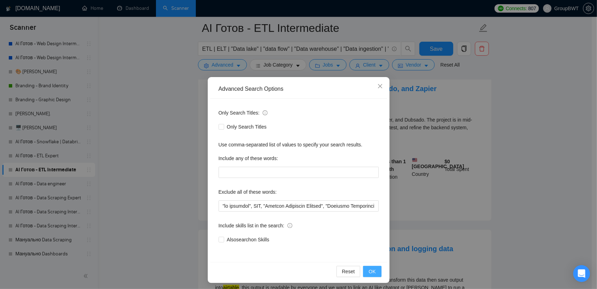
click at [372, 269] on span "OK" at bounding box center [372, 271] width 7 height 8
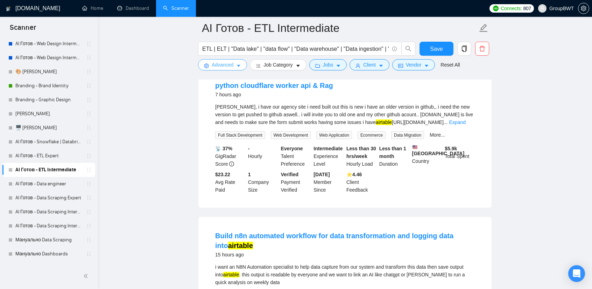
scroll to position [350, 0]
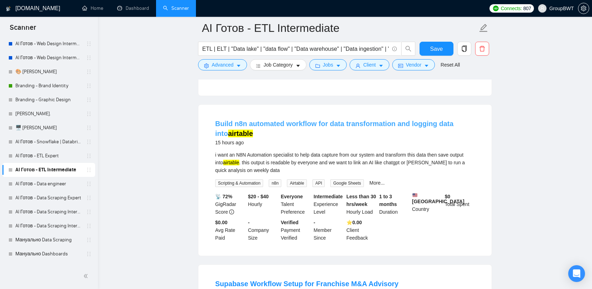
click at [323, 121] on link "Build n8n automated workflow for data transformation and logging data into airt…" at bounding box center [334, 128] width 238 height 17
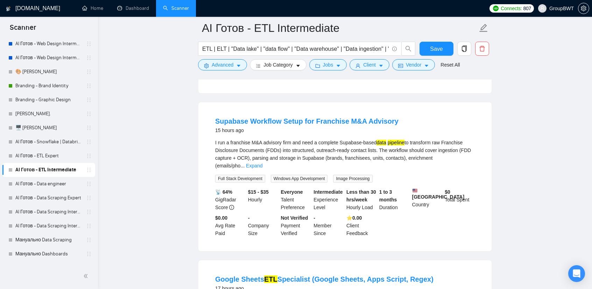
scroll to position [525, 0]
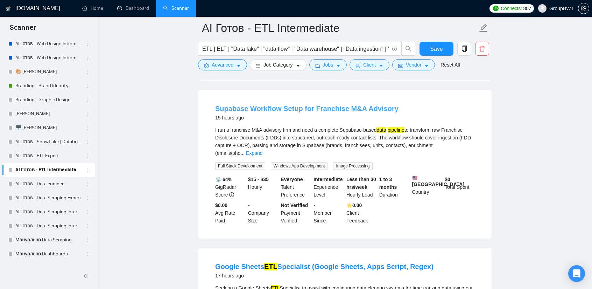
click at [287, 105] on link "Supabase Workflow Setup for Franchise M&A Advisory" at bounding box center [306, 109] width 183 height 8
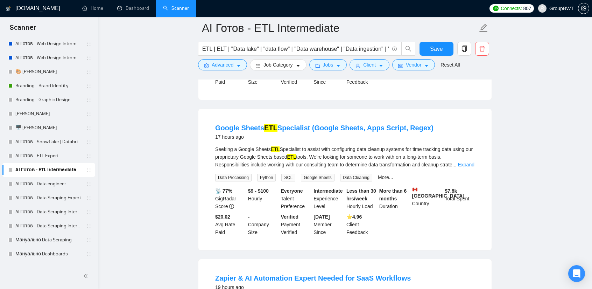
scroll to position [665, 0]
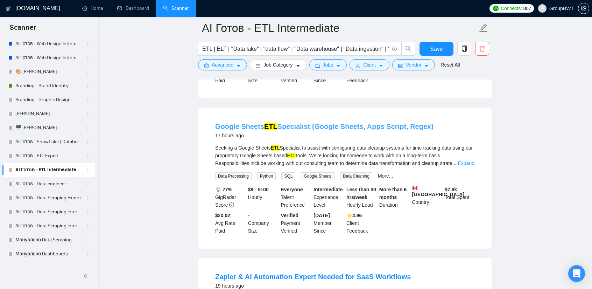
click at [281, 122] on link "Google Sheets ETL Specialist (Google Sheets, Apps Script, Regex)" at bounding box center [324, 126] width 218 height 8
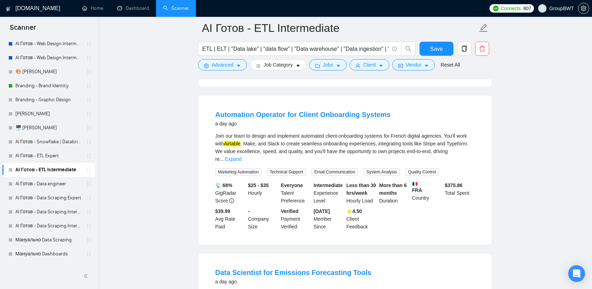
scroll to position [980, 0]
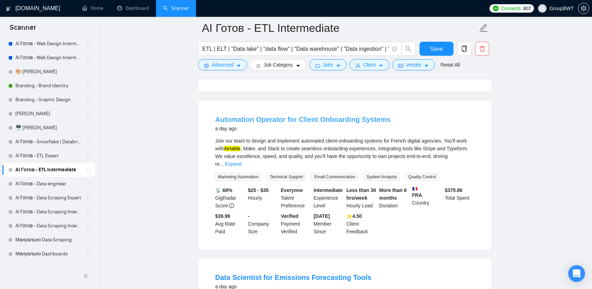
drag, startPoint x: 336, startPoint y: 109, endPoint x: 342, endPoint y: 113, distance: 7.2
click at [336, 115] on link "Automation Operator for Client Onboarding Systems" at bounding box center [302, 119] width 175 height 8
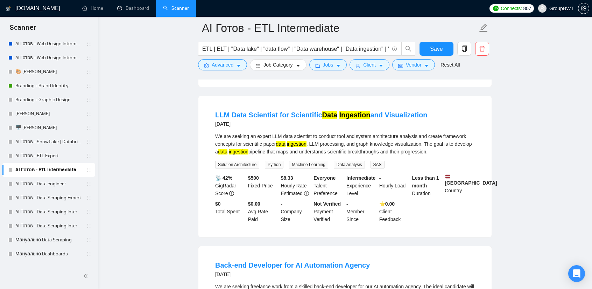
scroll to position [1295, 0]
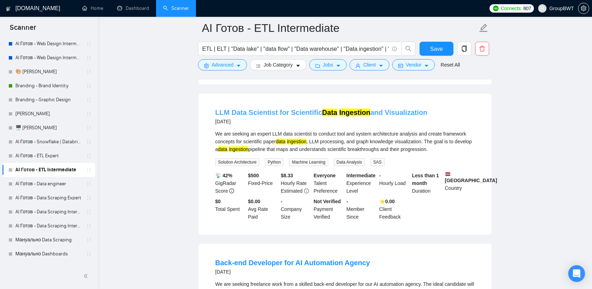
click at [326, 108] on mark "Data" at bounding box center [329, 112] width 15 height 8
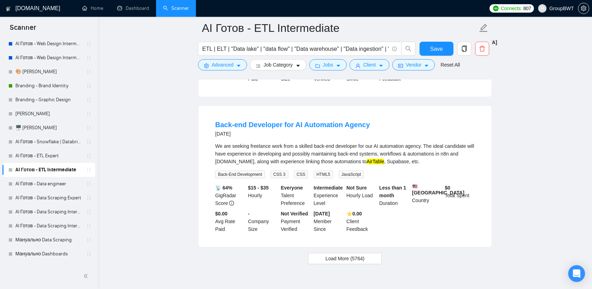
scroll to position [1435, 0]
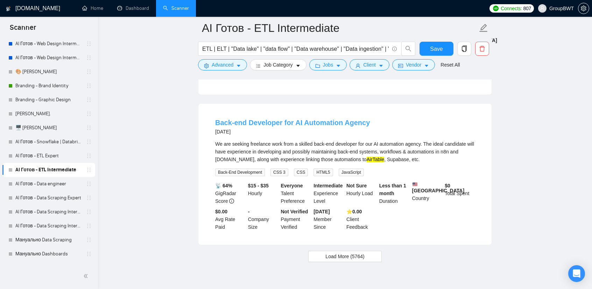
click at [326, 119] on link "Back-end Developer for AI Automation Agency" at bounding box center [292, 123] width 155 height 8
drag, startPoint x: 350, startPoint y: 242, endPoint x: 349, endPoint y: 246, distance: 3.7
click at [350, 252] on span "Load More (5764)" at bounding box center [344, 256] width 39 height 8
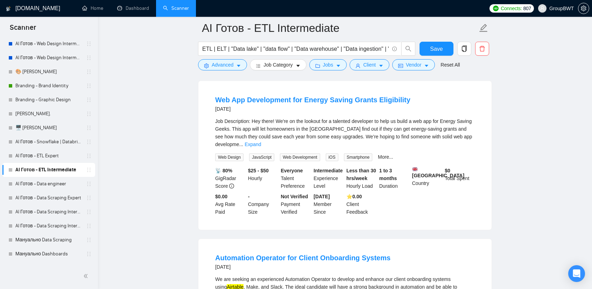
scroll to position [1610, 0]
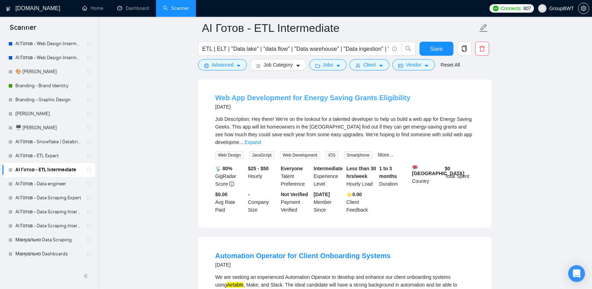
click at [300, 94] on link "Web App Development for Energy Saving Grants Eligibility" at bounding box center [312, 98] width 195 height 8
click at [461, 128] on div "Job Description: Hey there! We're on the lookout for a talented developer to he…" at bounding box center [345, 137] width 260 height 44
click at [261, 139] on link "Expand" at bounding box center [253, 142] width 16 height 6
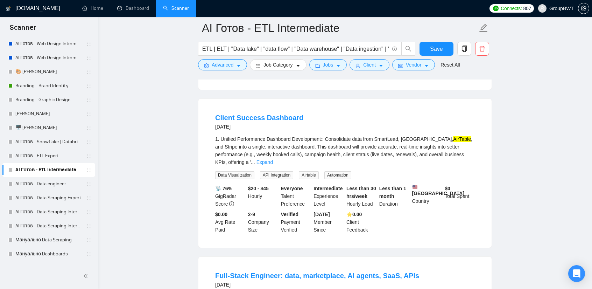
scroll to position [2064, 0]
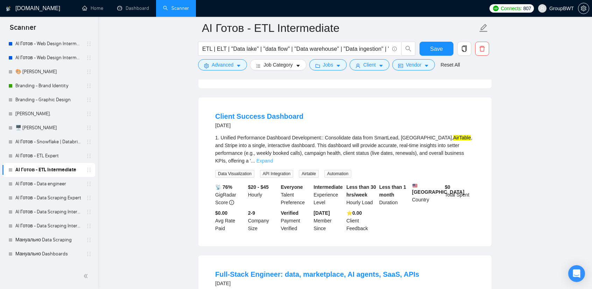
click at [273, 158] on link "Expand" at bounding box center [264, 161] width 16 height 6
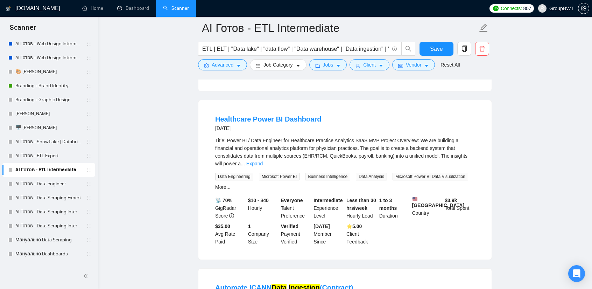
scroll to position [2589, 0]
click at [294, 115] on link "Healthcare Power BI Dashboard" at bounding box center [268, 119] width 106 height 8
click at [263, 160] on link "Expand" at bounding box center [254, 163] width 16 height 6
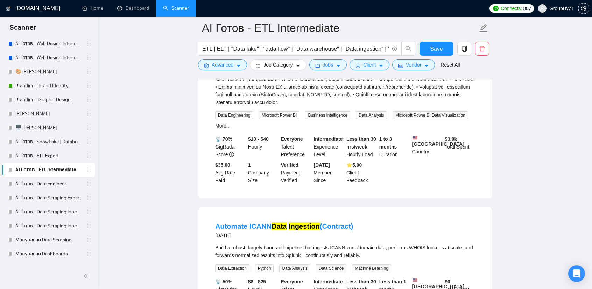
scroll to position [2834, 0]
drag, startPoint x: 38, startPoint y: 187, endPoint x: 354, endPoint y: 43, distance: 347.0
click at [38, 187] on link "AI Готов - Data engineer" at bounding box center [48, 184] width 66 height 14
click at [435, 48] on span "Save" at bounding box center [436, 48] width 13 height 9
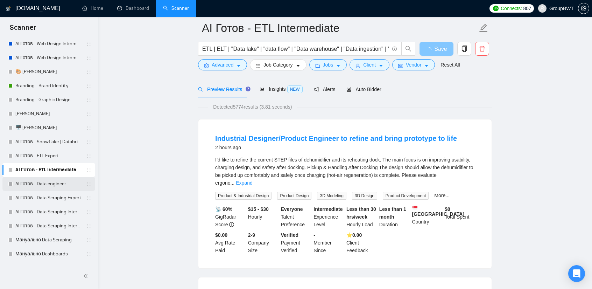
scroll to position [3, 0]
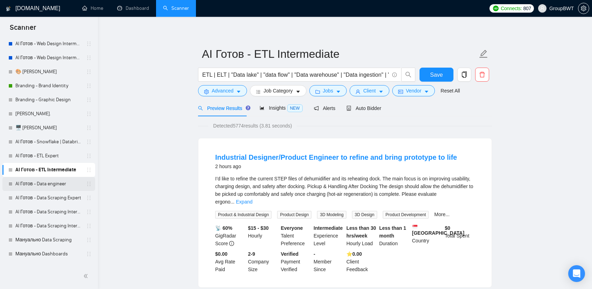
click at [48, 185] on link "AI Готов - Data engineer" at bounding box center [48, 184] width 66 height 14
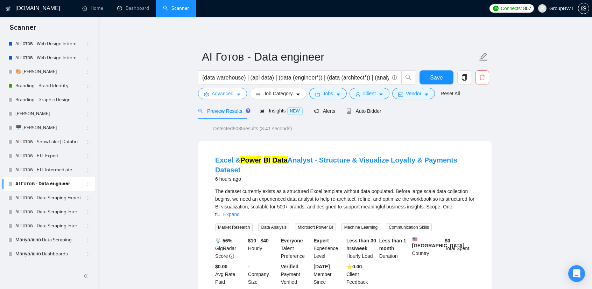
click at [218, 93] on span "Advanced" at bounding box center [223, 94] width 22 height 8
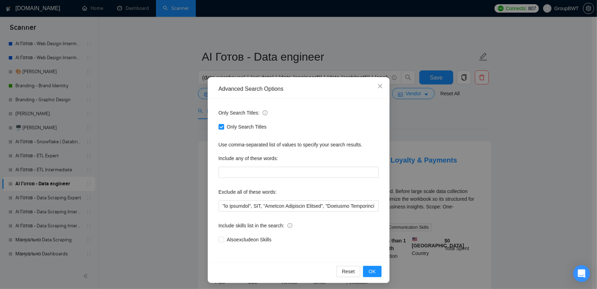
click at [270, 198] on div "Exclude all of these words:" at bounding box center [299, 193] width 160 height 14
click at [267, 204] on input "text" at bounding box center [299, 205] width 160 height 11
paste input ""I am developing","to assist with setting up", "to assist me", "with Apify", "R…"
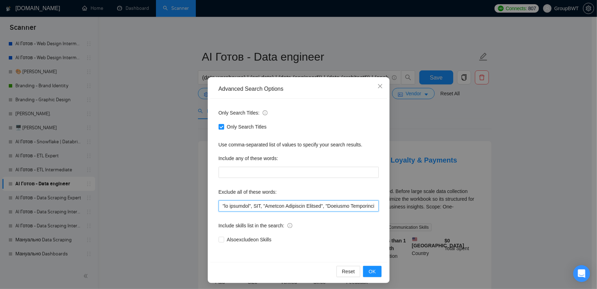
scroll to position [0, 7984]
drag, startPoint x: 328, startPoint y: 204, endPoint x: 465, endPoint y: 214, distance: 137.6
click at [465, 214] on div "Advanced Search Options Only Search Titles: Only Search Titles Use comma-separa…" at bounding box center [298, 144] width 597 height 289
type input ""no agencies", SDR, "Digital Marketing Manager", "Creative Strategist", "Lead G…"
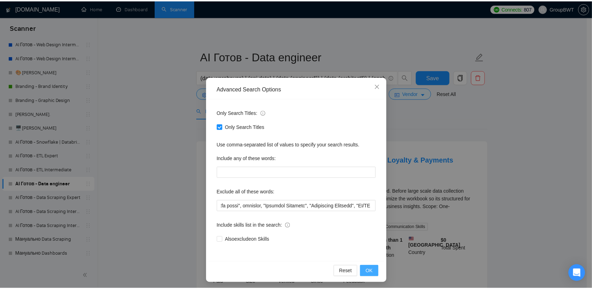
scroll to position [0, 0]
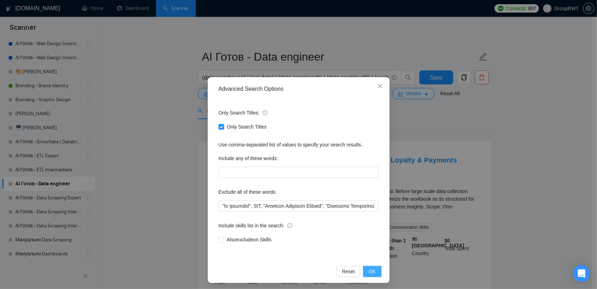
click at [369, 269] on span "OK" at bounding box center [372, 271] width 7 height 8
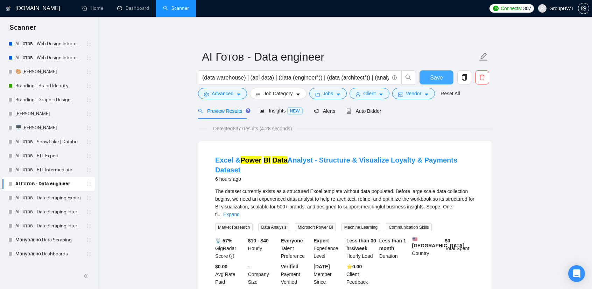
click at [435, 78] on span "Save" at bounding box center [436, 77] width 13 height 9
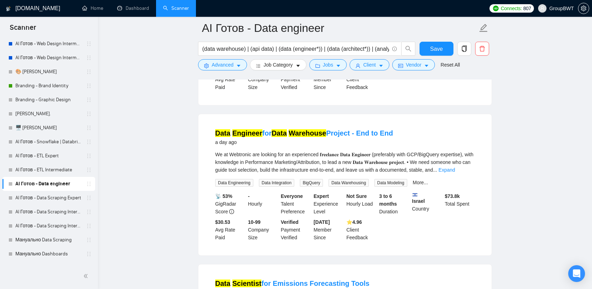
scroll to position [210, 0]
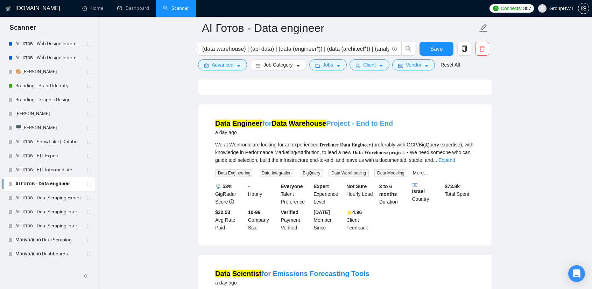
click at [349, 119] on link "Data Engineer for Data Warehouse Project - End to End" at bounding box center [304, 123] width 178 height 8
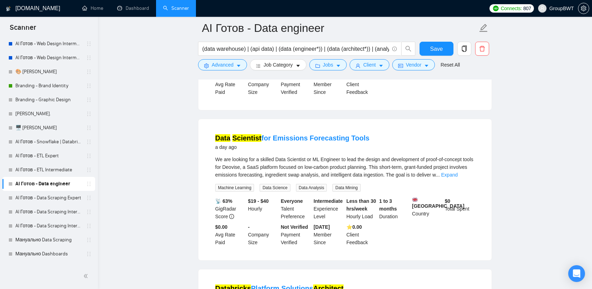
scroll to position [350, 0]
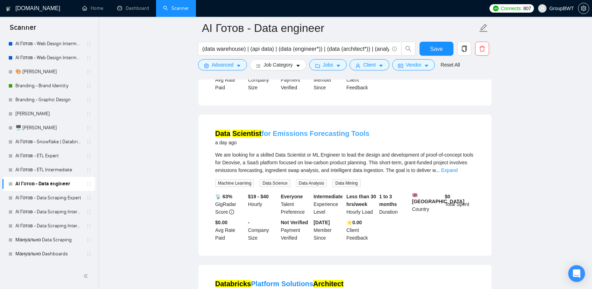
click at [323, 129] on link "Data Scientist for Emissions Forecasting Tools" at bounding box center [292, 133] width 154 height 8
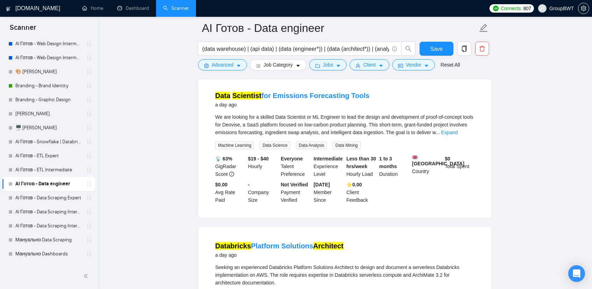
scroll to position [455, 0]
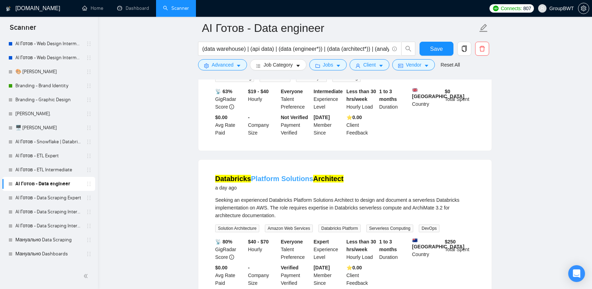
click at [250, 175] on link "Databricks Platform Solutions Architect" at bounding box center [279, 179] width 128 height 8
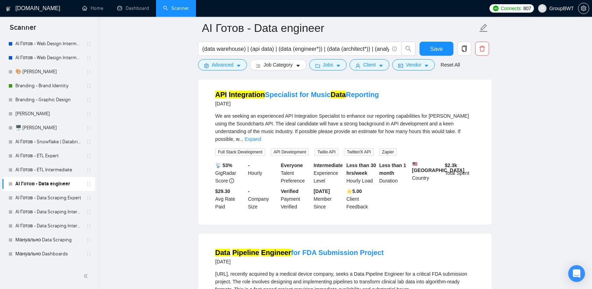
scroll to position [840, 0]
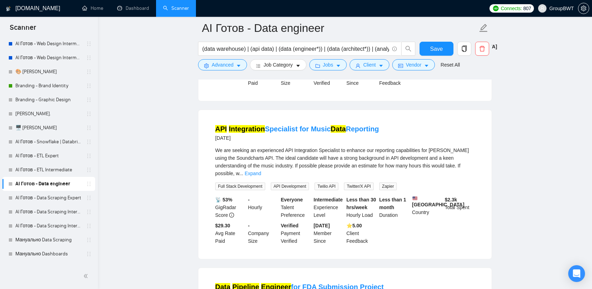
drag, startPoint x: 342, startPoint y: 119, endPoint x: 349, endPoint y: 133, distance: 14.9
click at [342, 125] on mark "Data" at bounding box center [338, 129] width 15 height 8
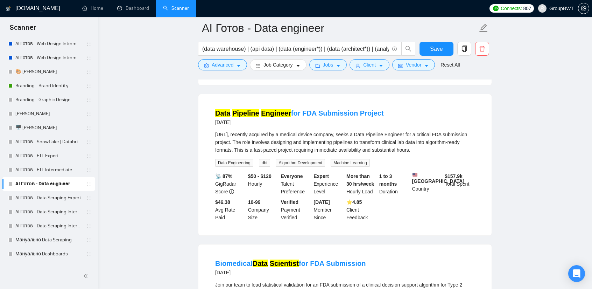
scroll to position [980, 0]
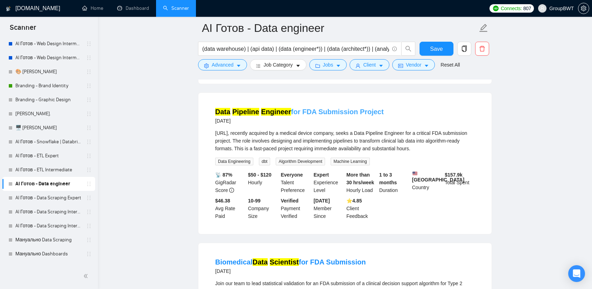
click at [334, 108] on link "Data Pipeline Engineer for FDA Submission Project" at bounding box center [299, 112] width 169 height 8
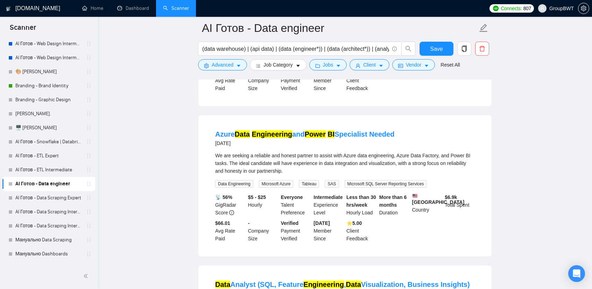
scroll to position [1260, 0]
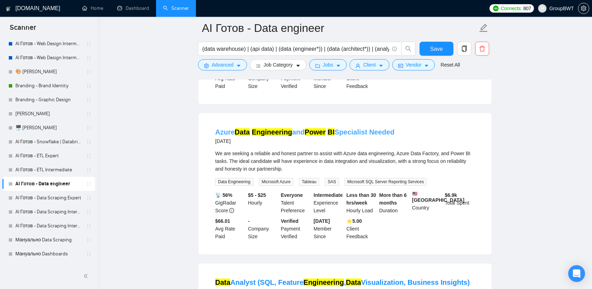
click at [332, 128] on mark "BI" at bounding box center [331, 132] width 7 height 8
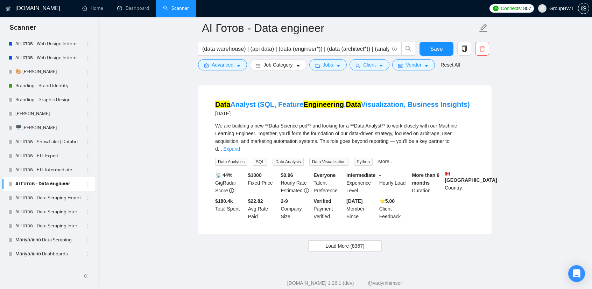
scroll to position [1442, 0]
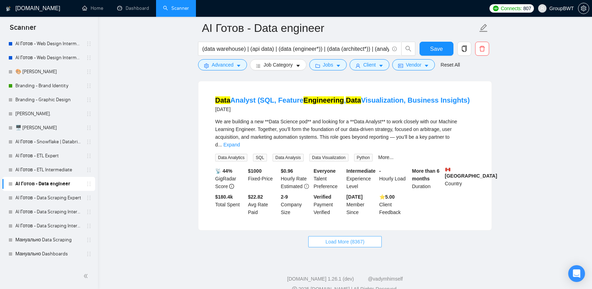
click at [364, 236] on button "Load More (8367)" at bounding box center [344, 241] width 73 height 11
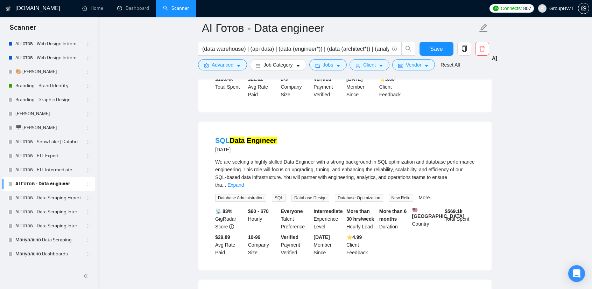
scroll to position [1582, 0]
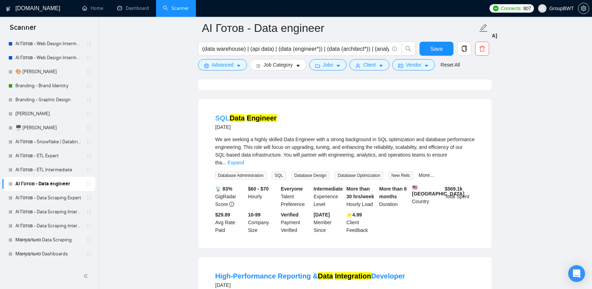
click at [262, 114] on mark "Engineer" at bounding box center [262, 118] width 30 height 8
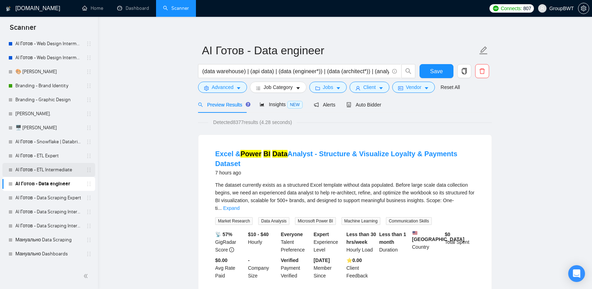
scroll to position [0, 0]
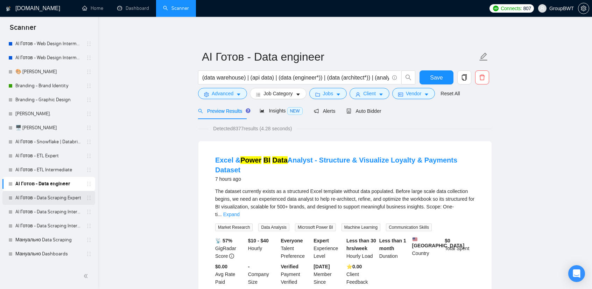
click at [50, 197] on link "AI Готов - Data Scraping Expert" at bounding box center [48, 198] width 66 height 14
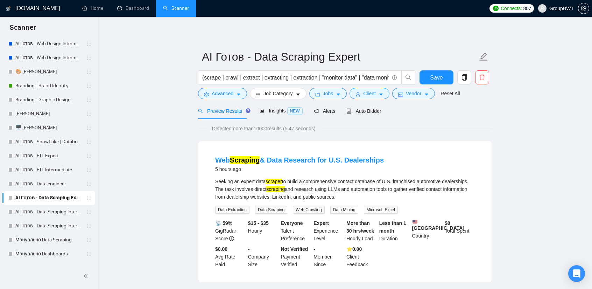
drag, startPoint x: 345, startPoint y: 161, endPoint x: 372, endPoint y: 166, distance: 27.1
click at [345, 161] on link "Web Scraping & Data Research for U.S. Dealerships" at bounding box center [299, 160] width 169 height 8
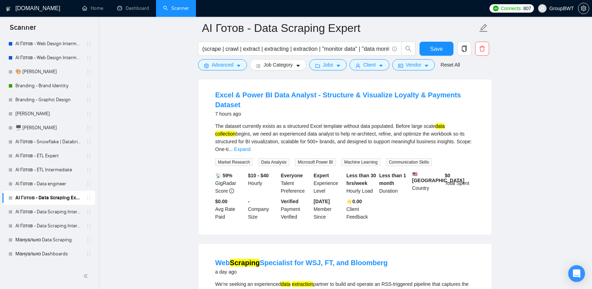
scroll to position [385, 0]
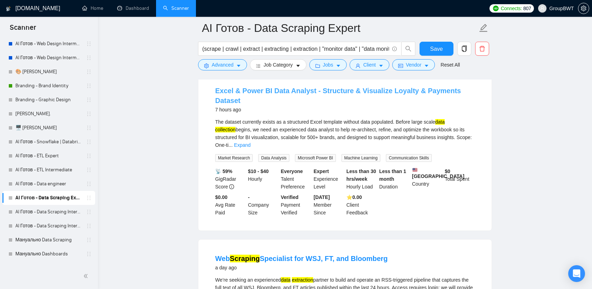
click at [398, 95] on link "Excel & Power BI Data Analyst - Structure & Visualize Loyalty & Payments Dataset" at bounding box center [338, 95] width 246 height 17
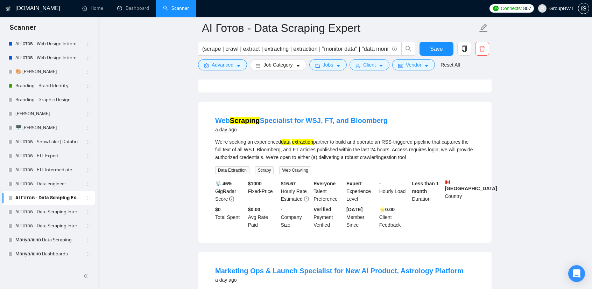
scroll to position [525, 0]
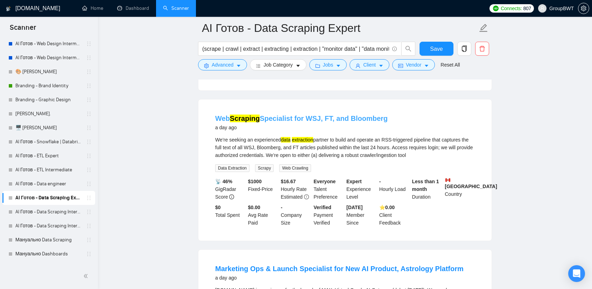
click at [313, 114] on link "Web Scraping Specialist for WSJ, FT, and Bloomberg" at bounding box center [301, 118] width 173 height 8
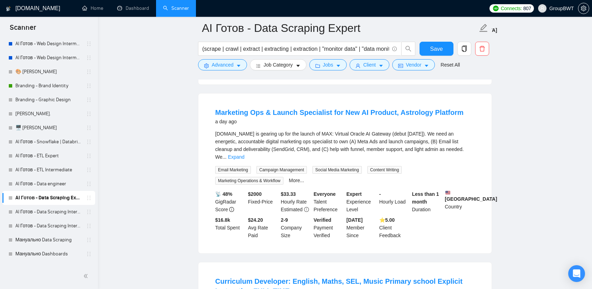
scroll to position [700, 0]
